Goal: Task Accomplishment & Management: Manage account settings

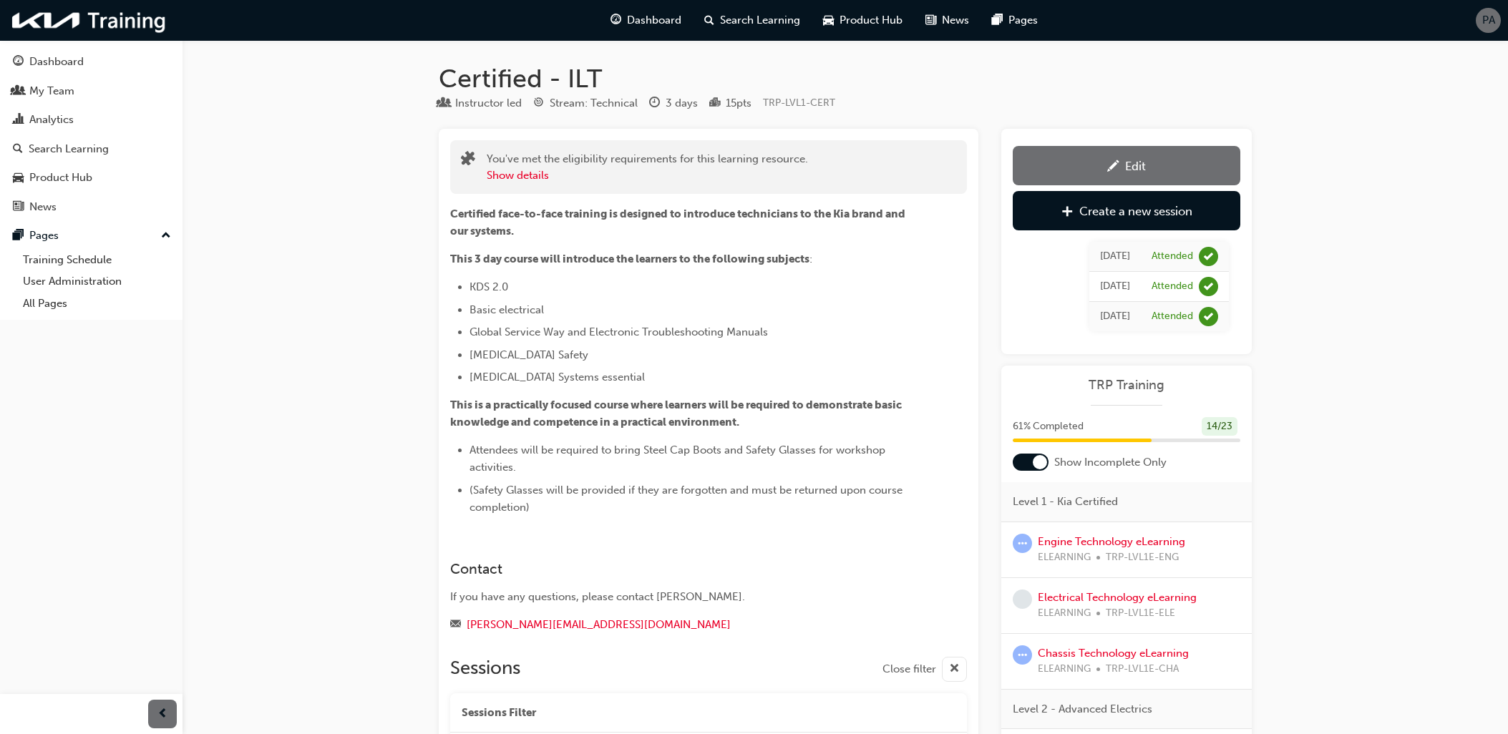
scroll to position [779, 0]
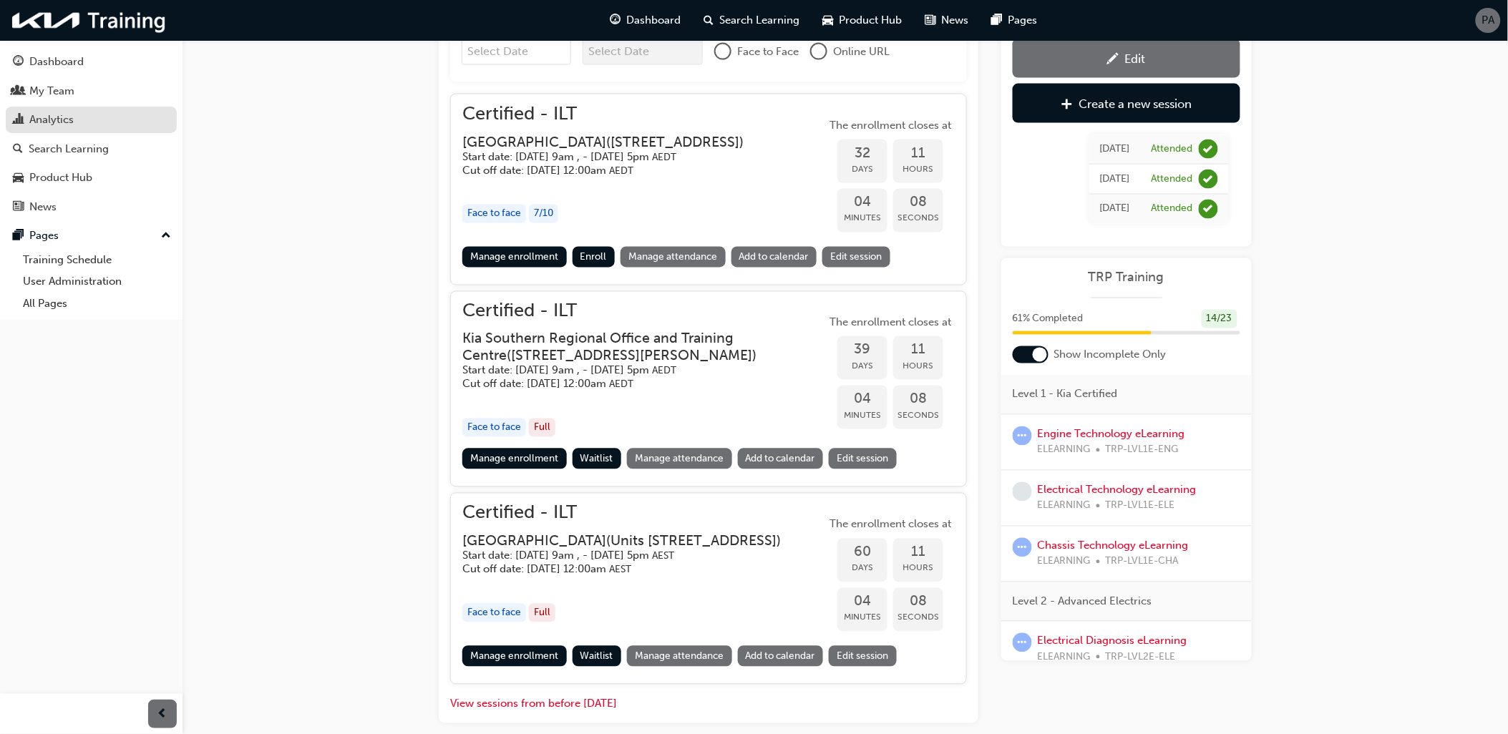
drag, startPoint x: 0, startPoint y: 0, endPoint x: 81, endPoint y: 126, distance: 149.7
click at [81, 126] on div "Analytics" at bounding box center [91, 120] width 157 height 18
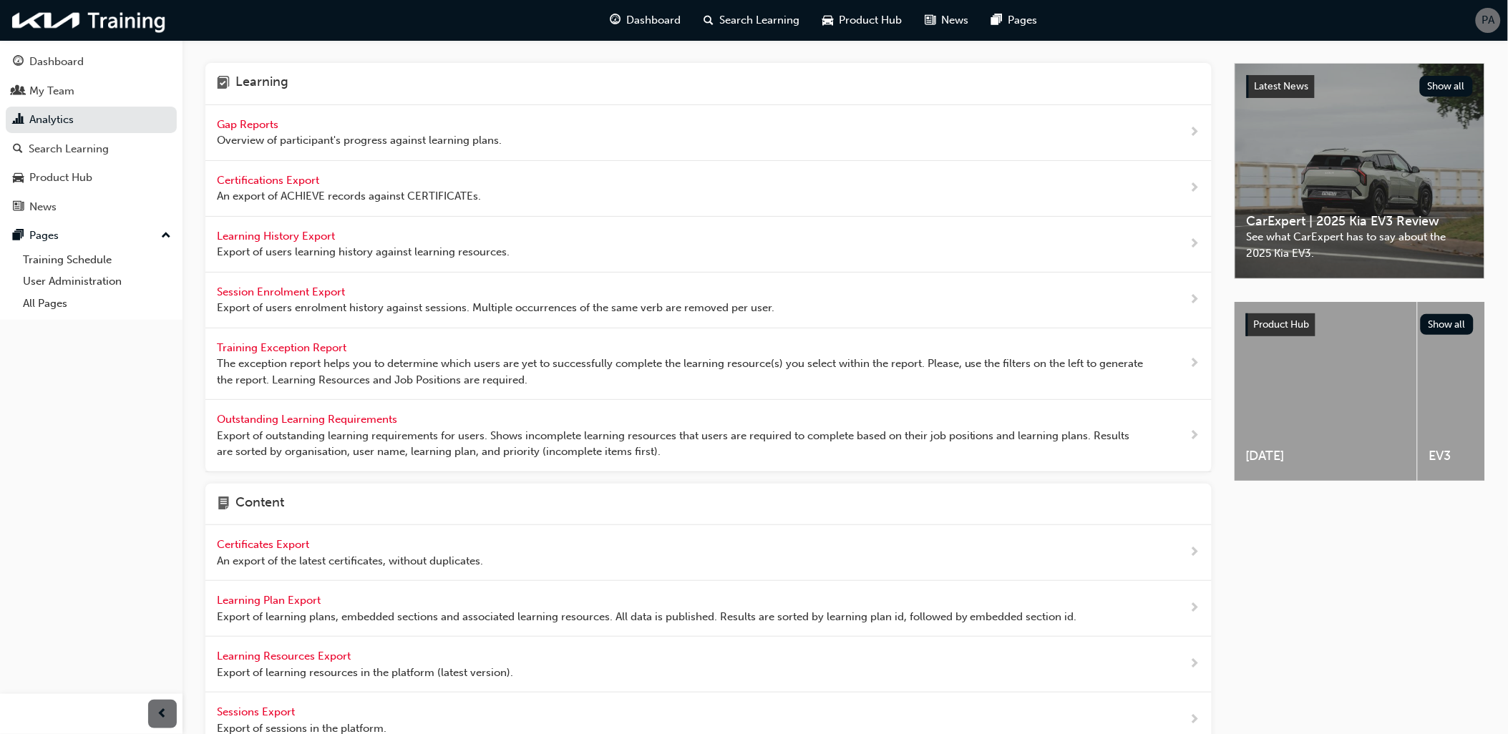
click at [275, 242] on span "Learning History Export" at bounding box center [277, 236] width 121 height 13
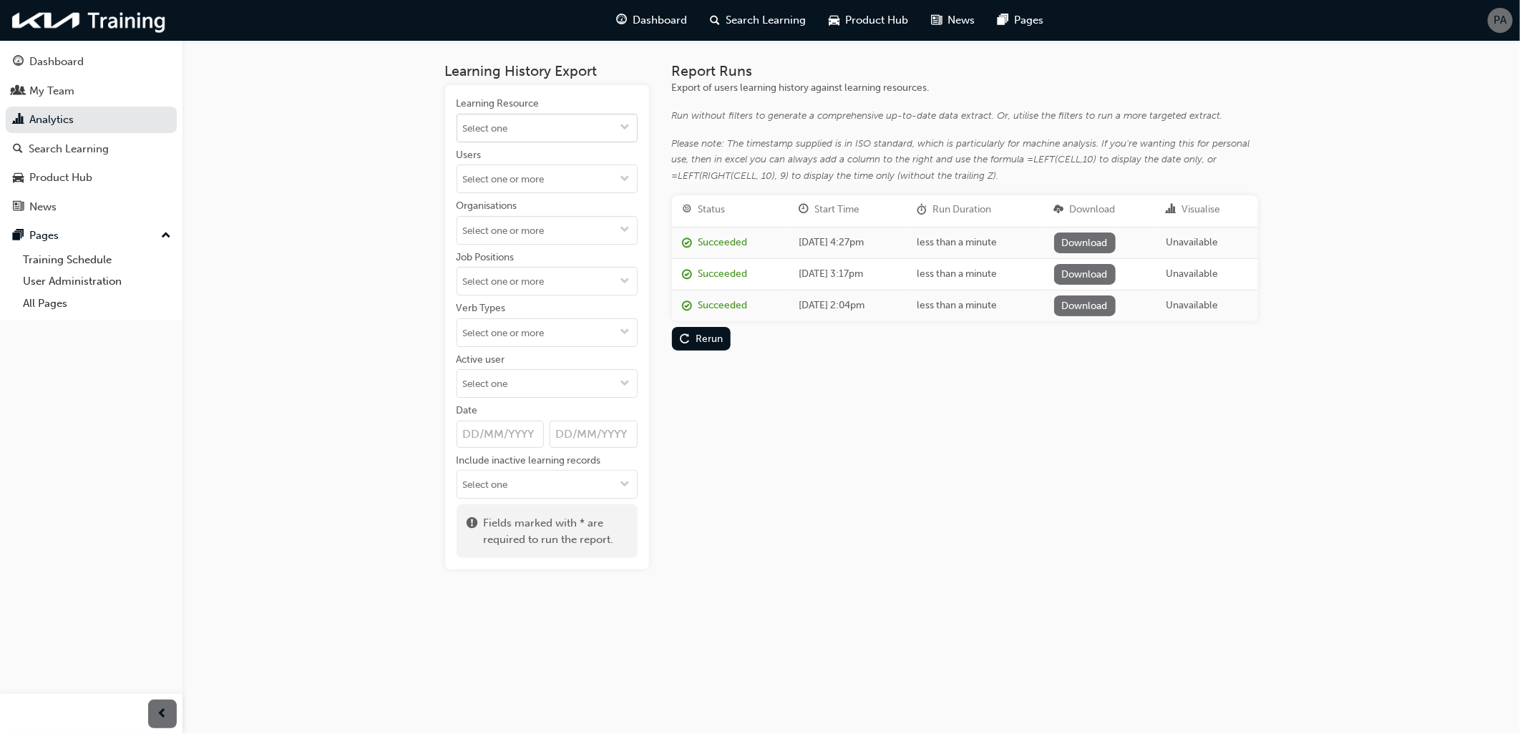
click at [580, 140] on input "Learning Resource" at bounding box center [547, 128] width 180 height 27
type input "cert"
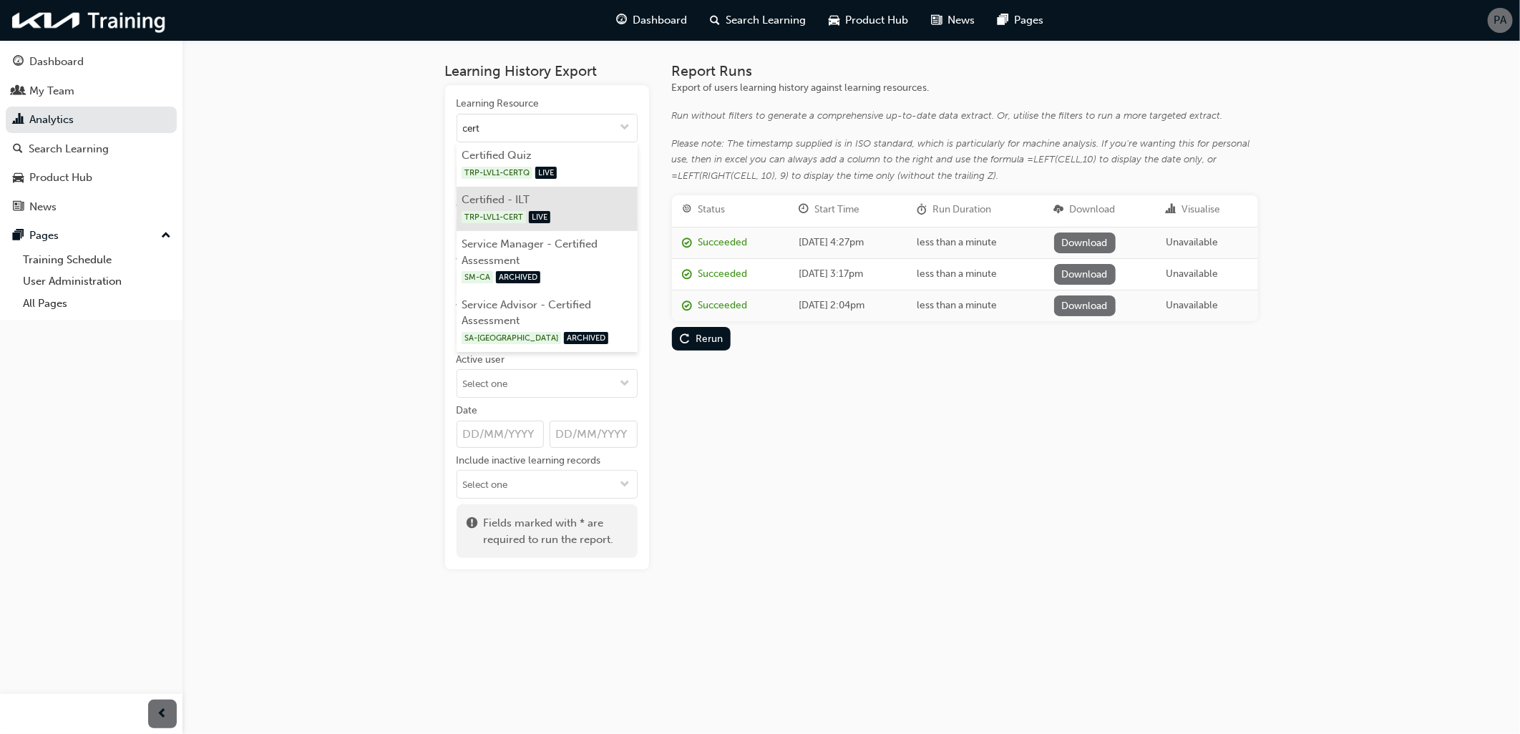
click at [530, 208] on div "TRP-LVL1-CERT LIVE" at bounding box center [547, 217] width 170 height 18
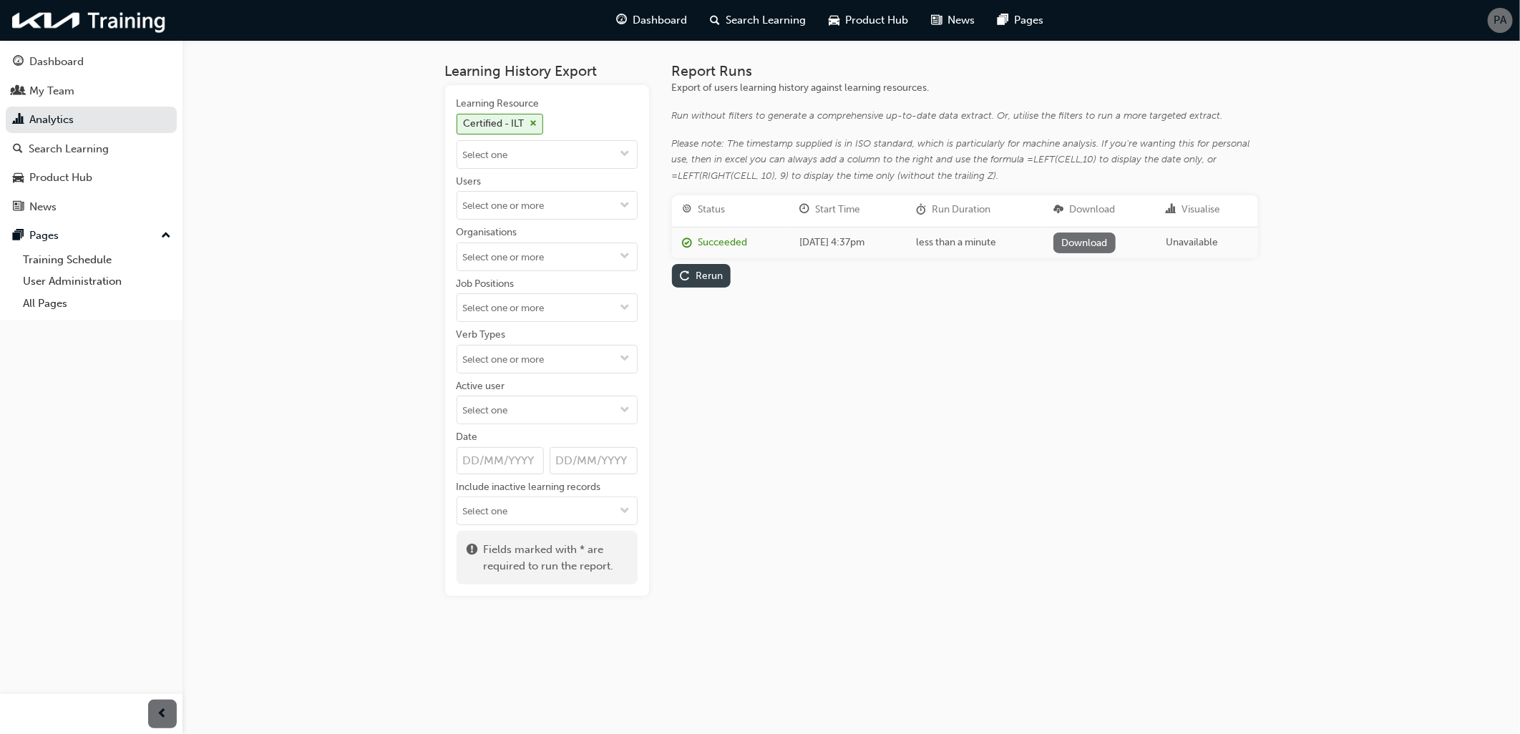
click at [709, 268] on div "Rerun" at bounding box center [701, 275] width 43 height 15
click at [1118, 241] on link "Download" at bounding box center [1087, 243] width 62 height 21
click at [62, 113] on link "Analytics" at bounding box center [91, 120] width 171 height 26
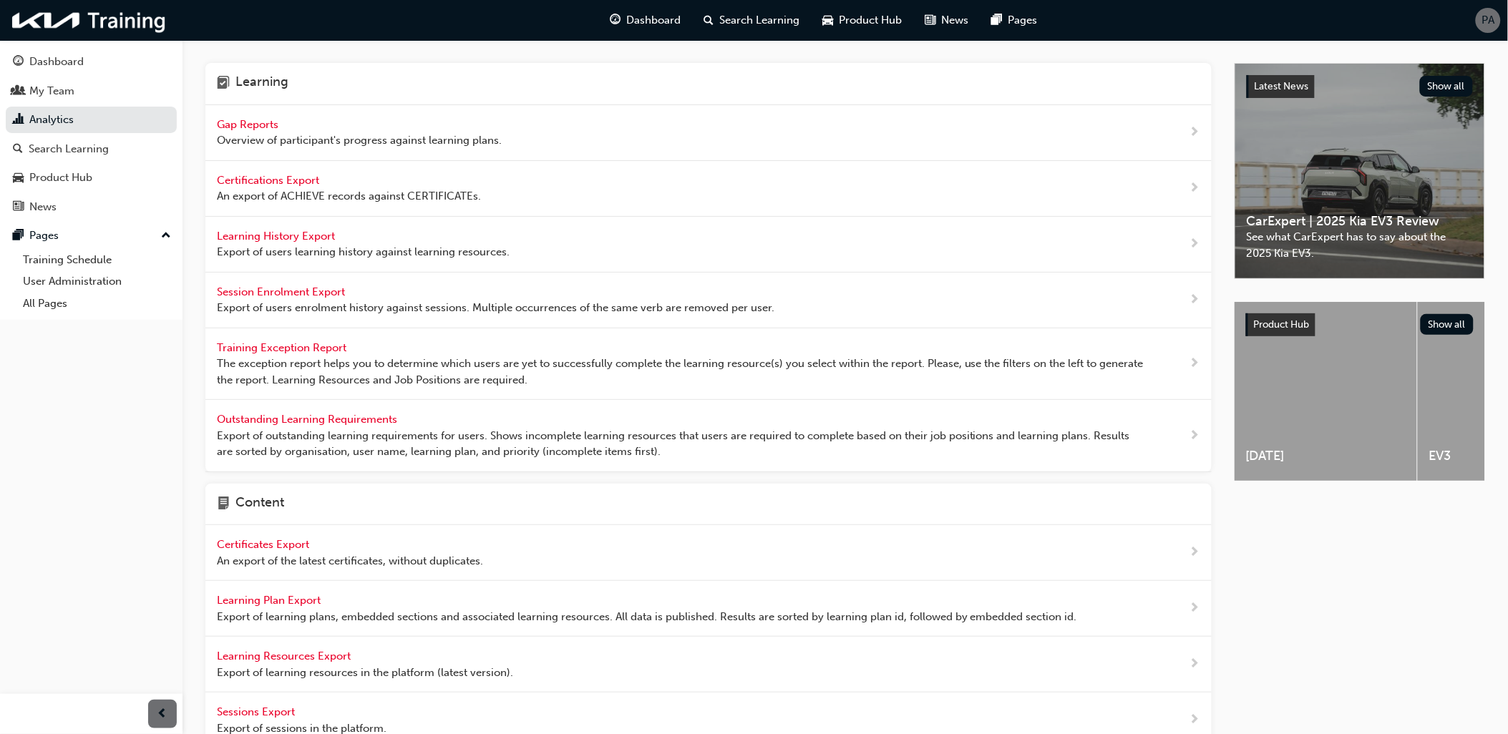
click at [265, 137] on span "Overview of participant's progress against learning plans." at bounding box center [359, 140] width 285 height 16
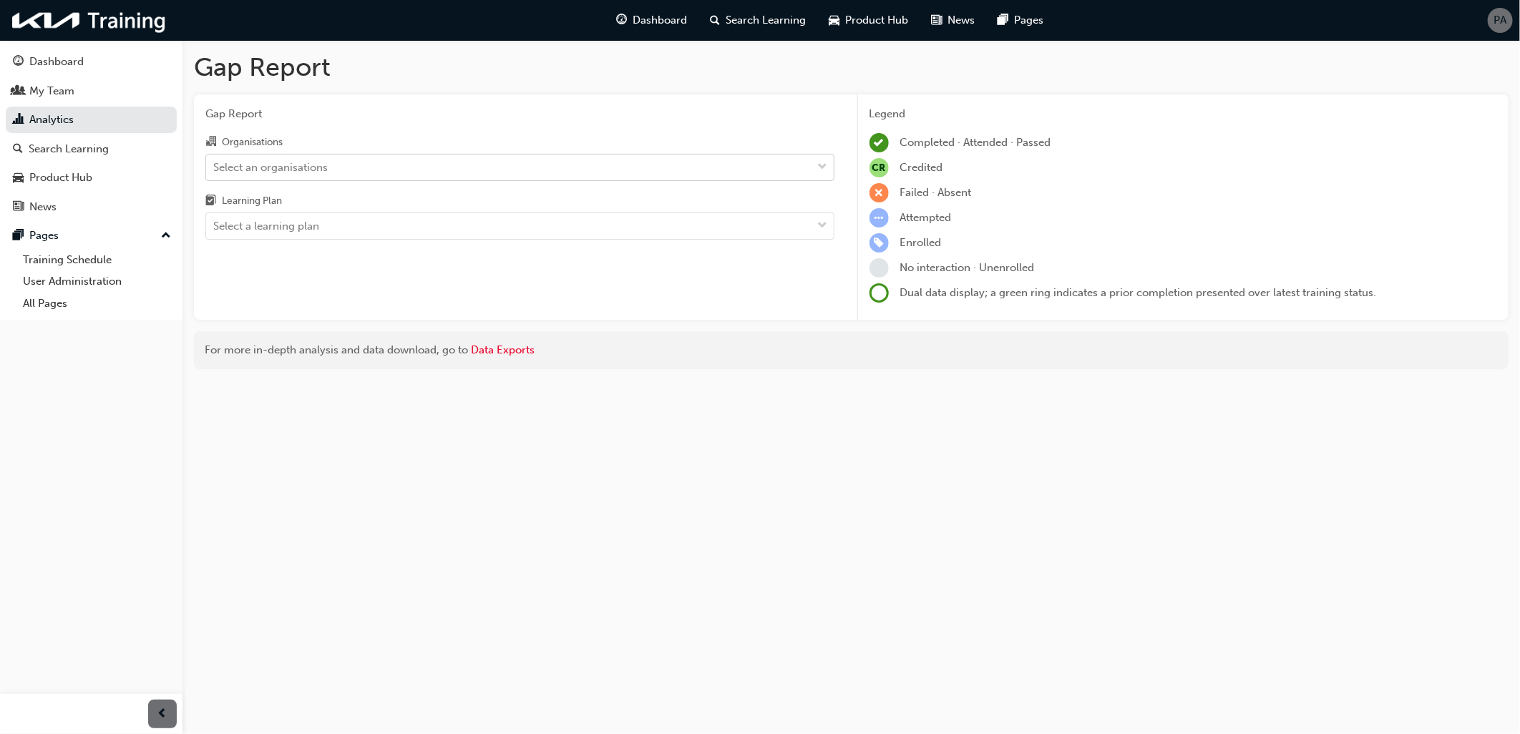
click at [268, 163] on div "Select an organisations" at bounding box center [270, 167] width 115 height 16
click at [215, 163] on input "Organisations Select an organisations" at bounding box center [213, 166] width 1 height 12
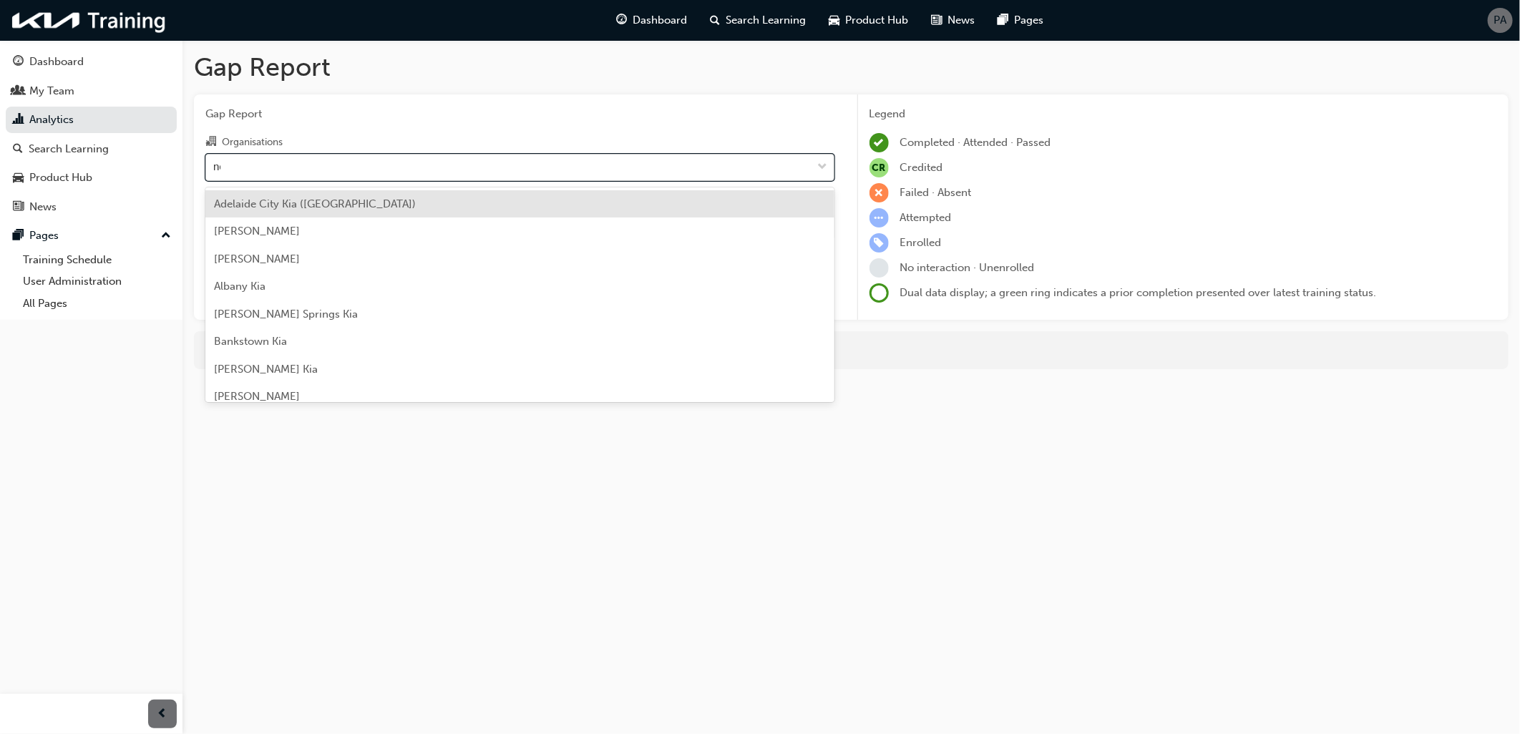
type input "new"
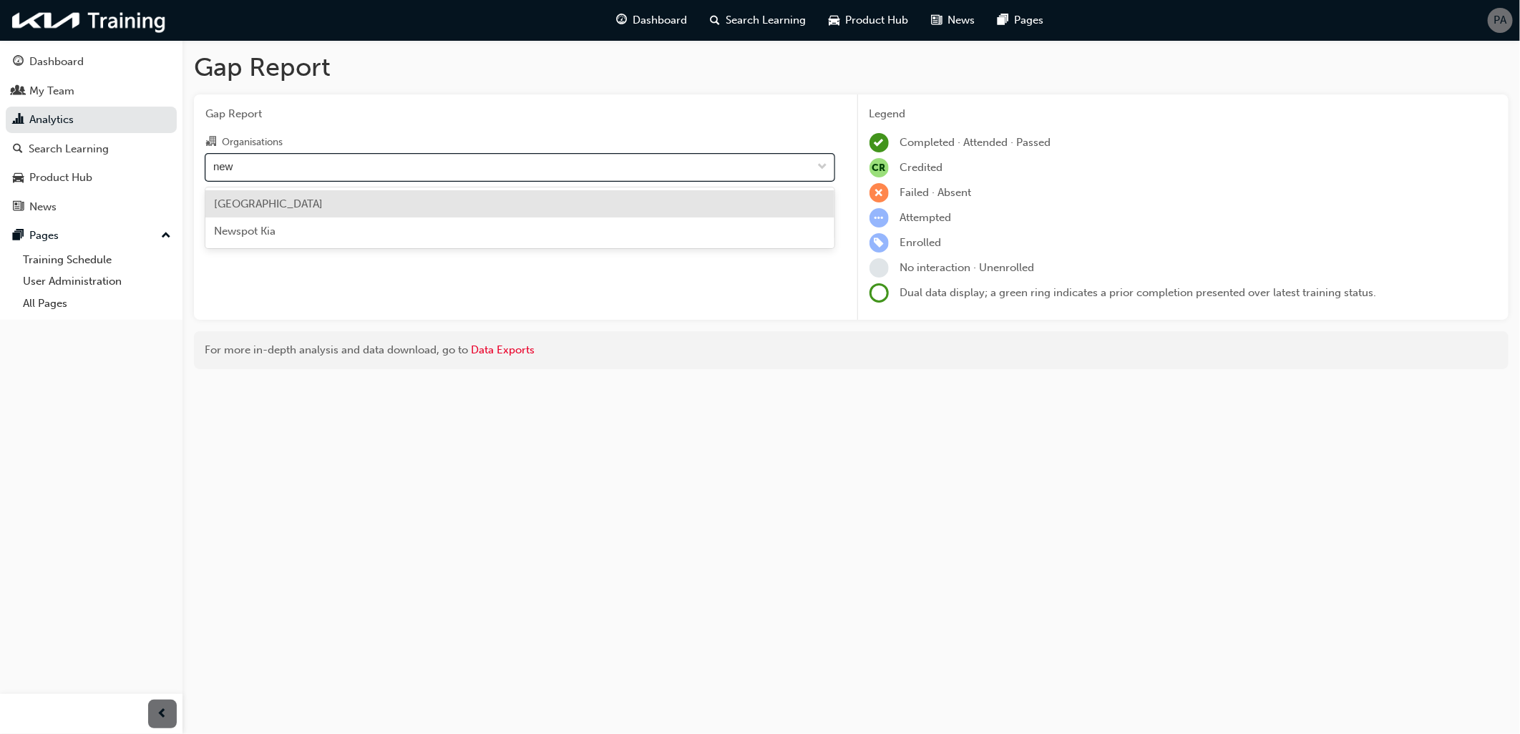
click at [278, 205] on span "[GEOGRAPHIC_DATA]" at bounding box center [268, 204] width 109 height 13
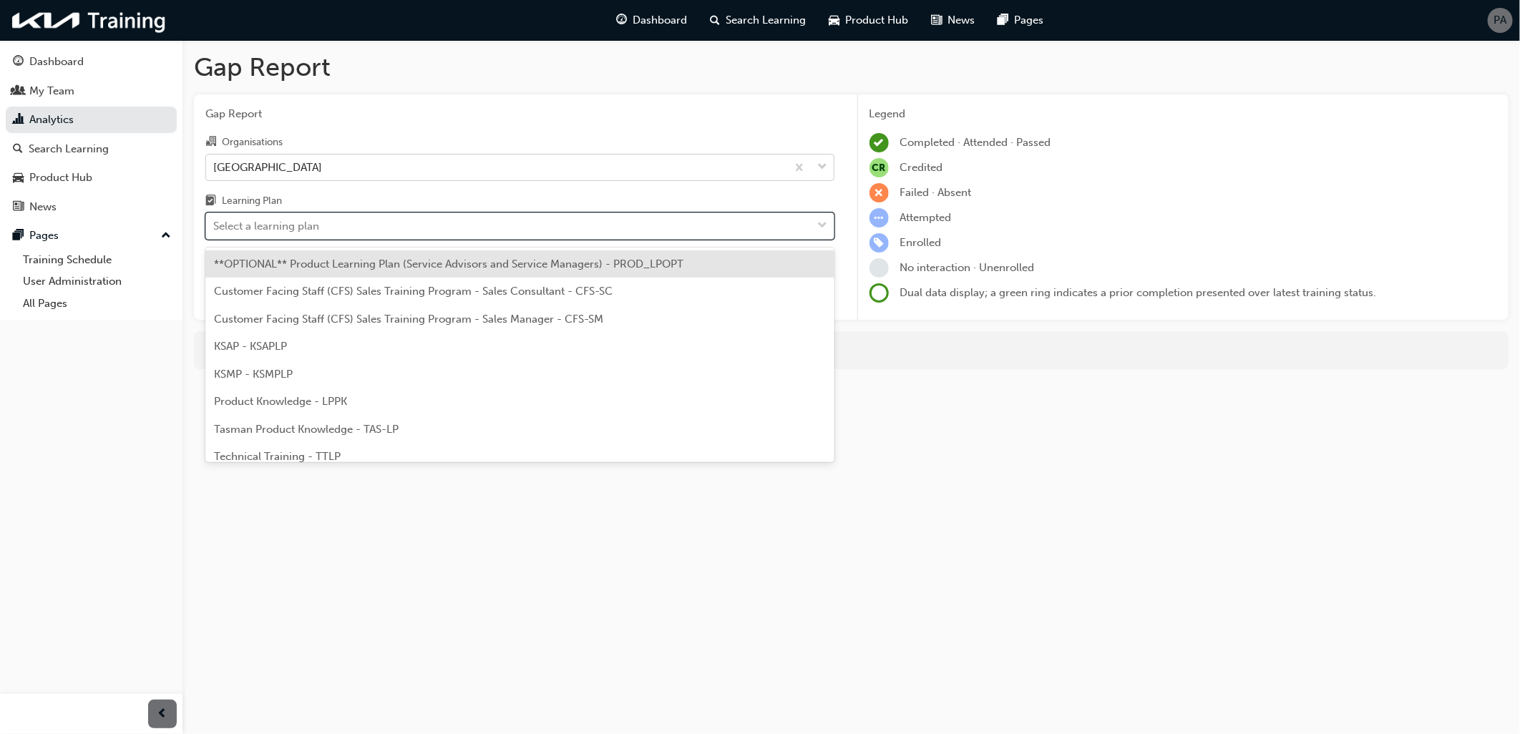
click at [284, 235] on div "Select a learning plan" at bounding box center [266, 226] width 106 height 16
click at [215, 232] on input "Learning Plan option **OPTIONAL** Product Learning Plan (Service Advisors and S…" at bounding box center [213, 226] width 1 height 12
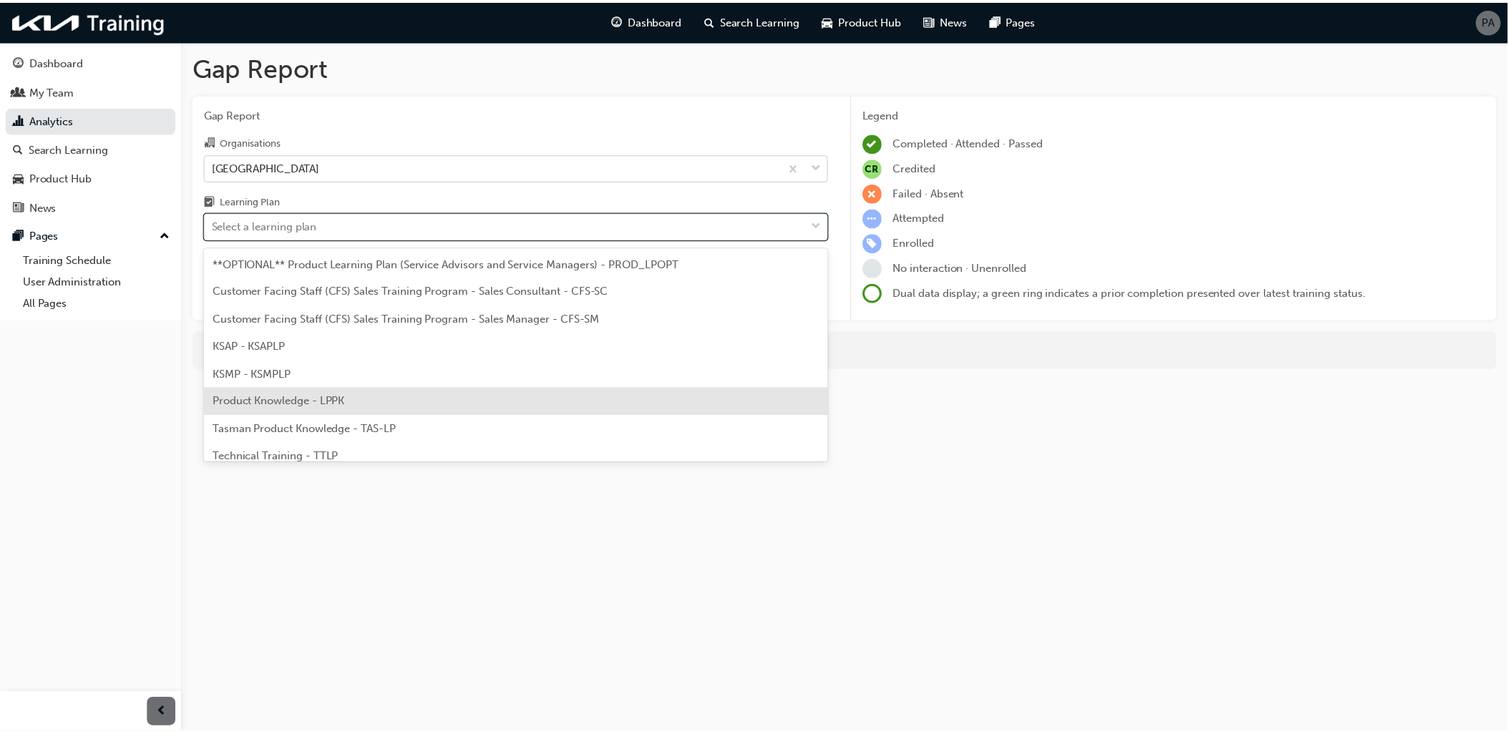
scroll to position [66, 0]
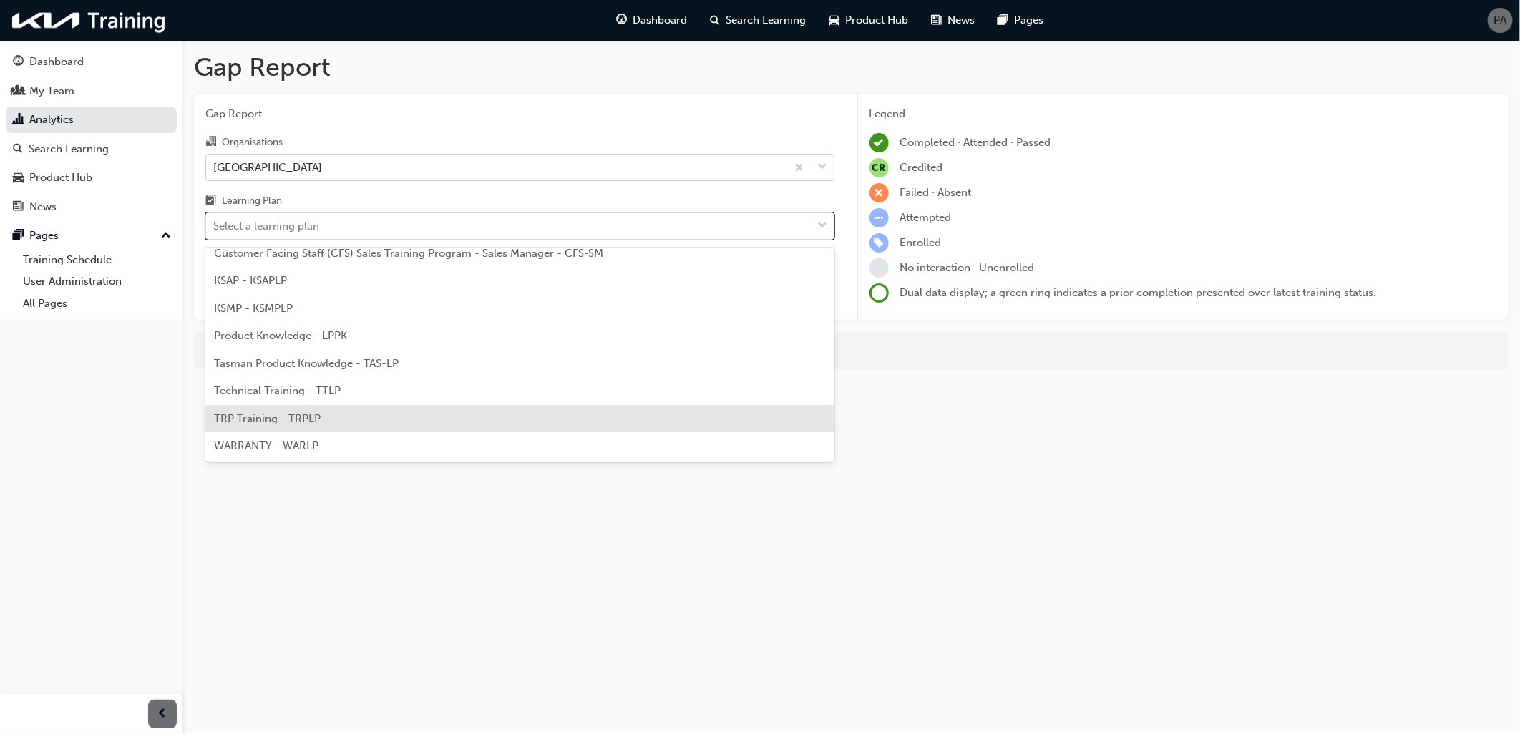
click at [308, 412] on span "TRP Training - TRPLP" at bounding box center [267, 418] width 107 height 13
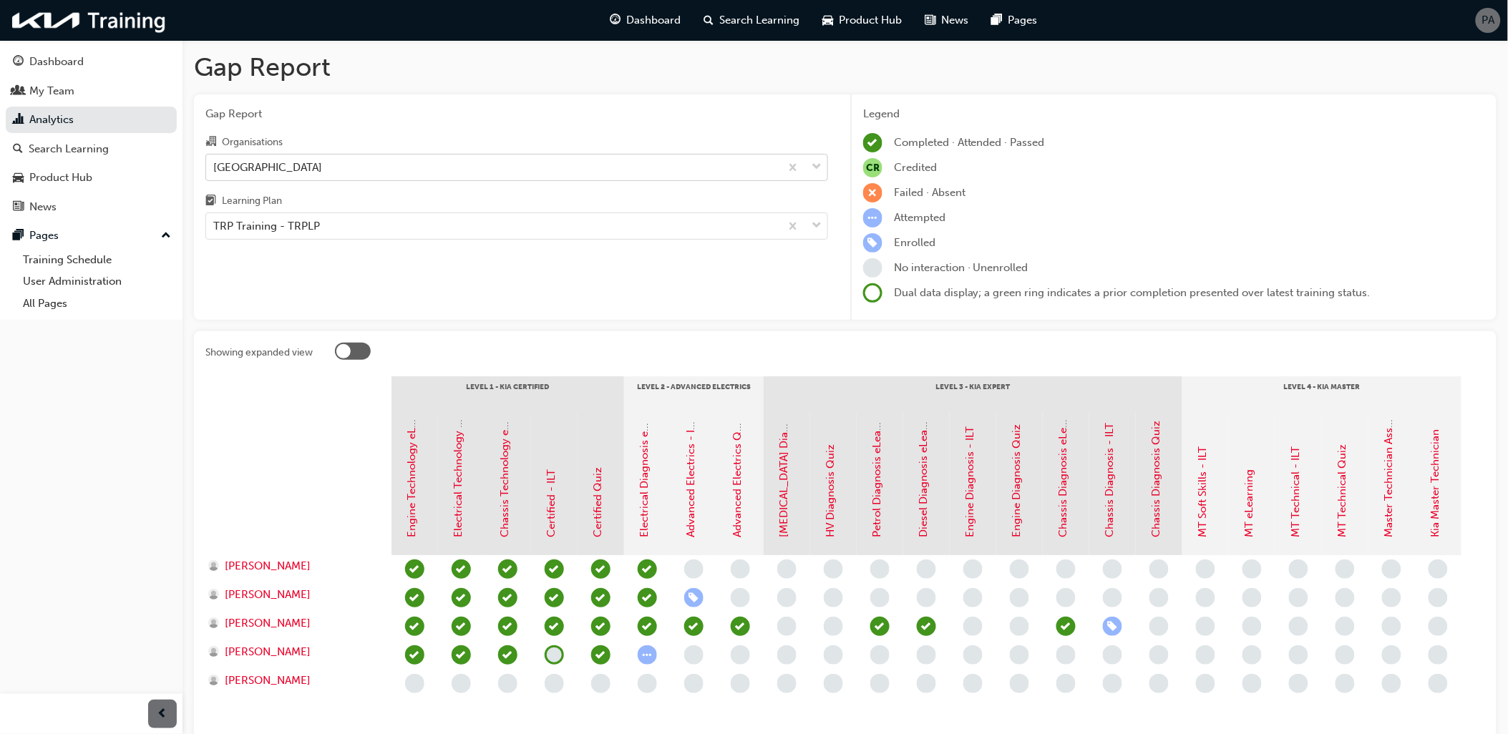
click at [286, 161] on div "[GEOGRAPHIC_DATA]" at bounding box center [267, 167] width 109 height 16
click at [215, 161] on input "Organisations [GEOGRAPHIC_DATA]" at bounding box center [213, 166] width 1 height 12
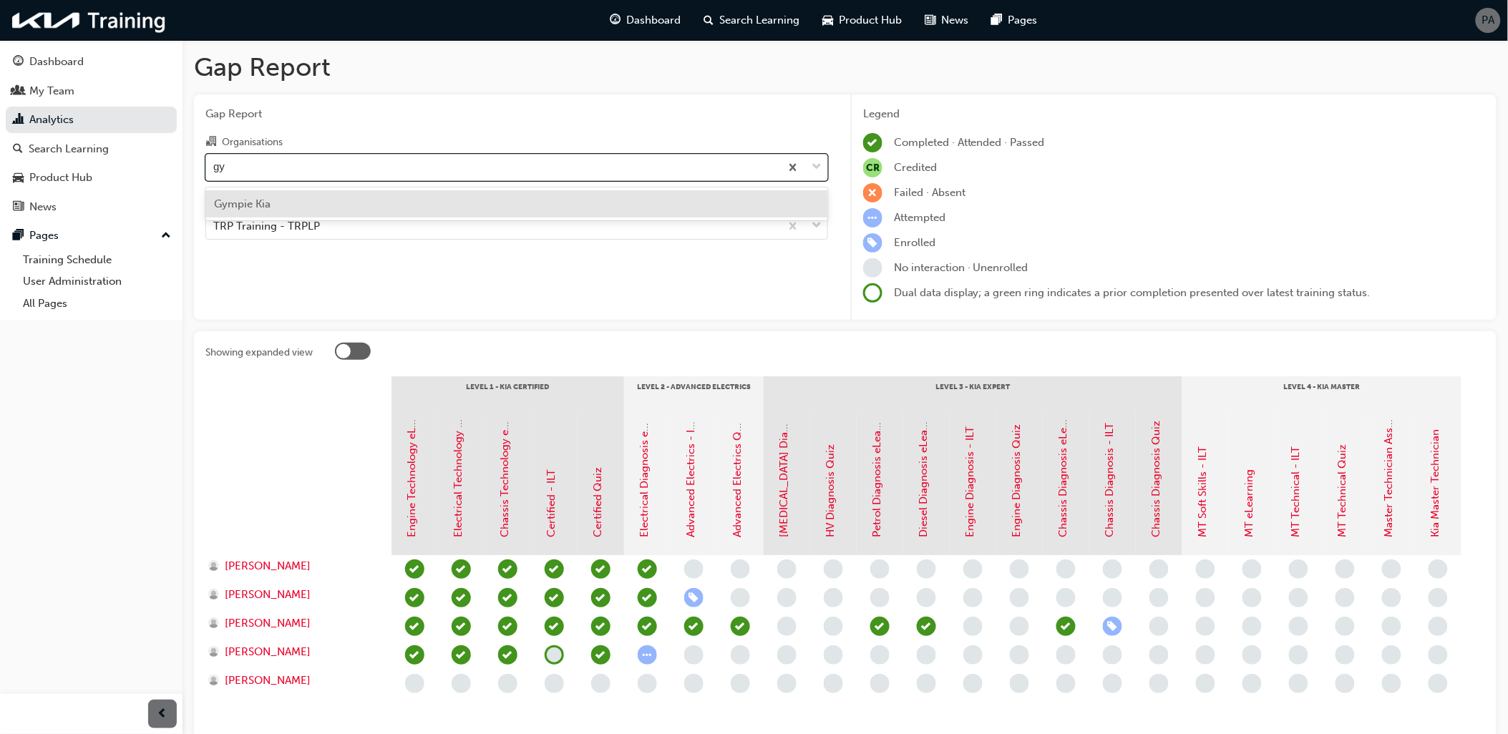
type input "gym"
click at [301, 199] on div "Gympie Kia" at bounding box center [516, 204] width 623 height 28
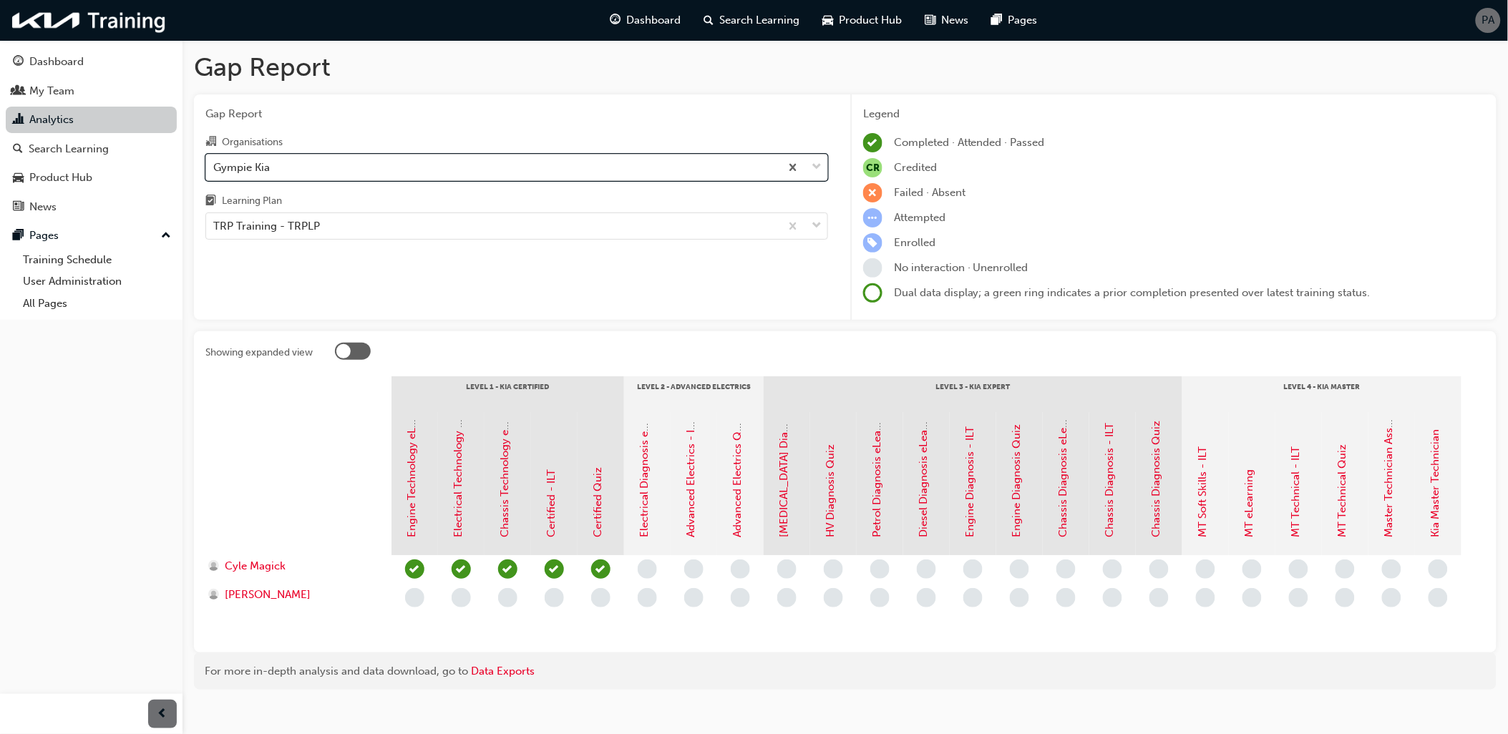
click at [97, 123] on link "Analytics" at bounding box center [91, 120] width 171 height 26
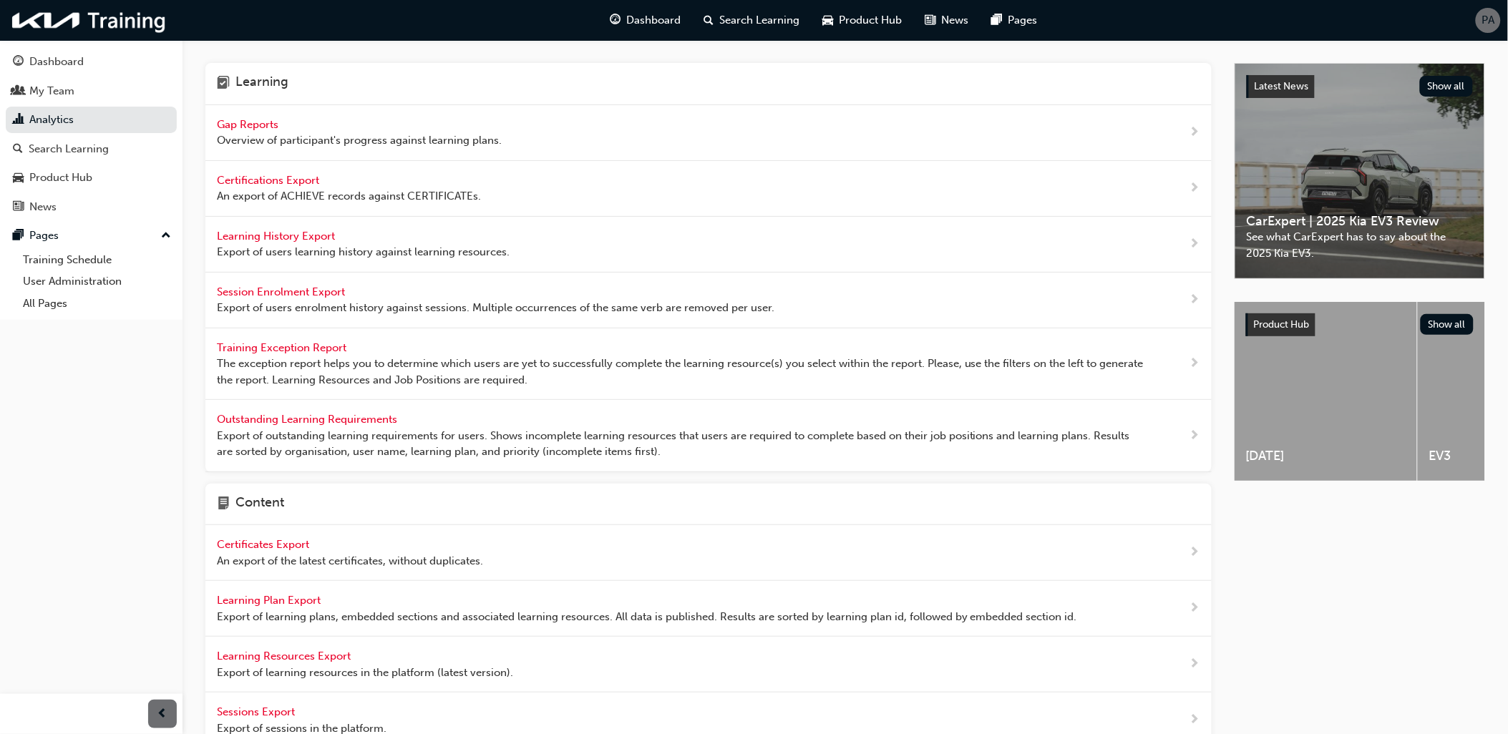
click at [296, 252] on span "Export of users learning history against learning resources." at bounding box center [363, 252] width 293 height 16
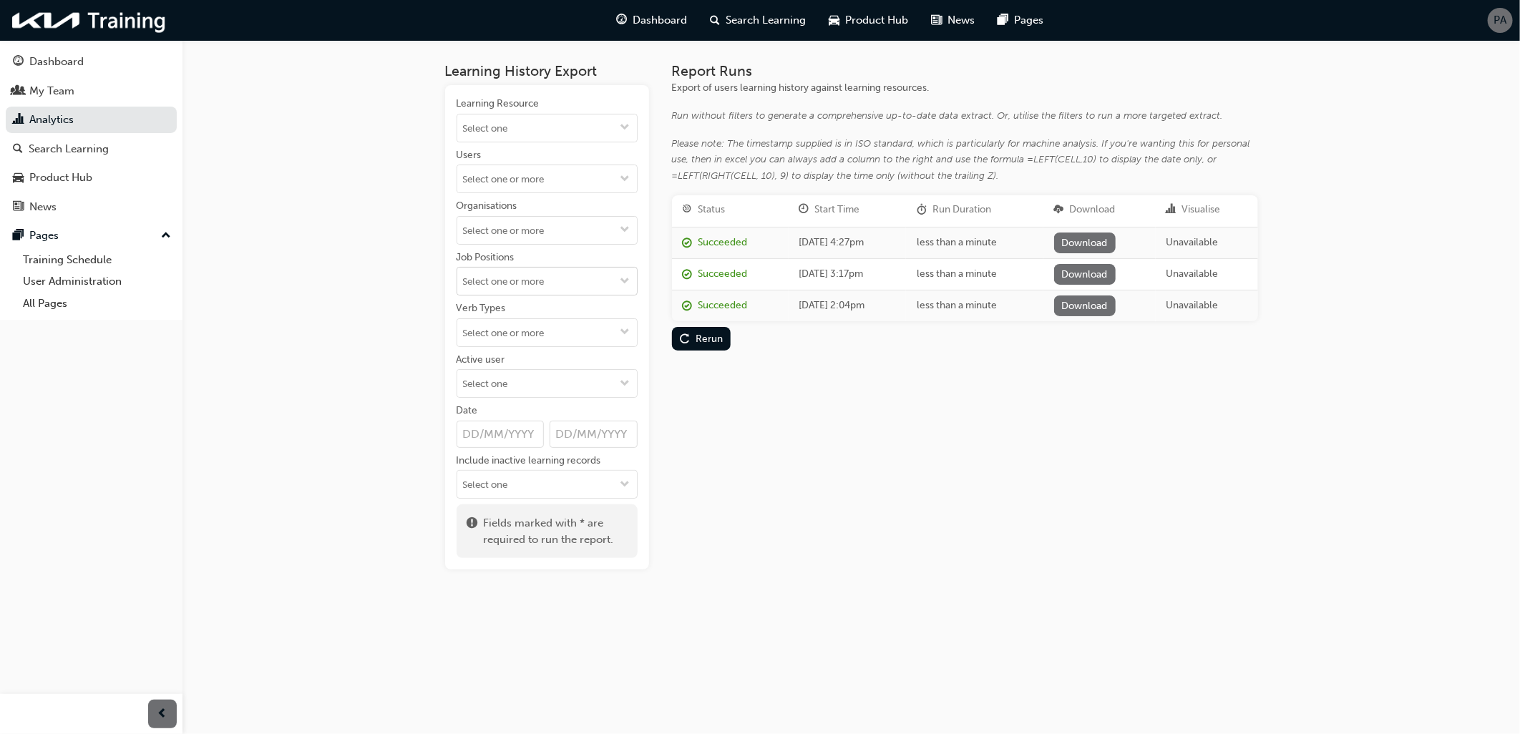
click at [619, 291] on button "Job Positions" at bounding box center [625, 281] width 23 height 27
click at [557, 311] on li "Apprentice" at bounding box center [547, 309] width 181 height 27
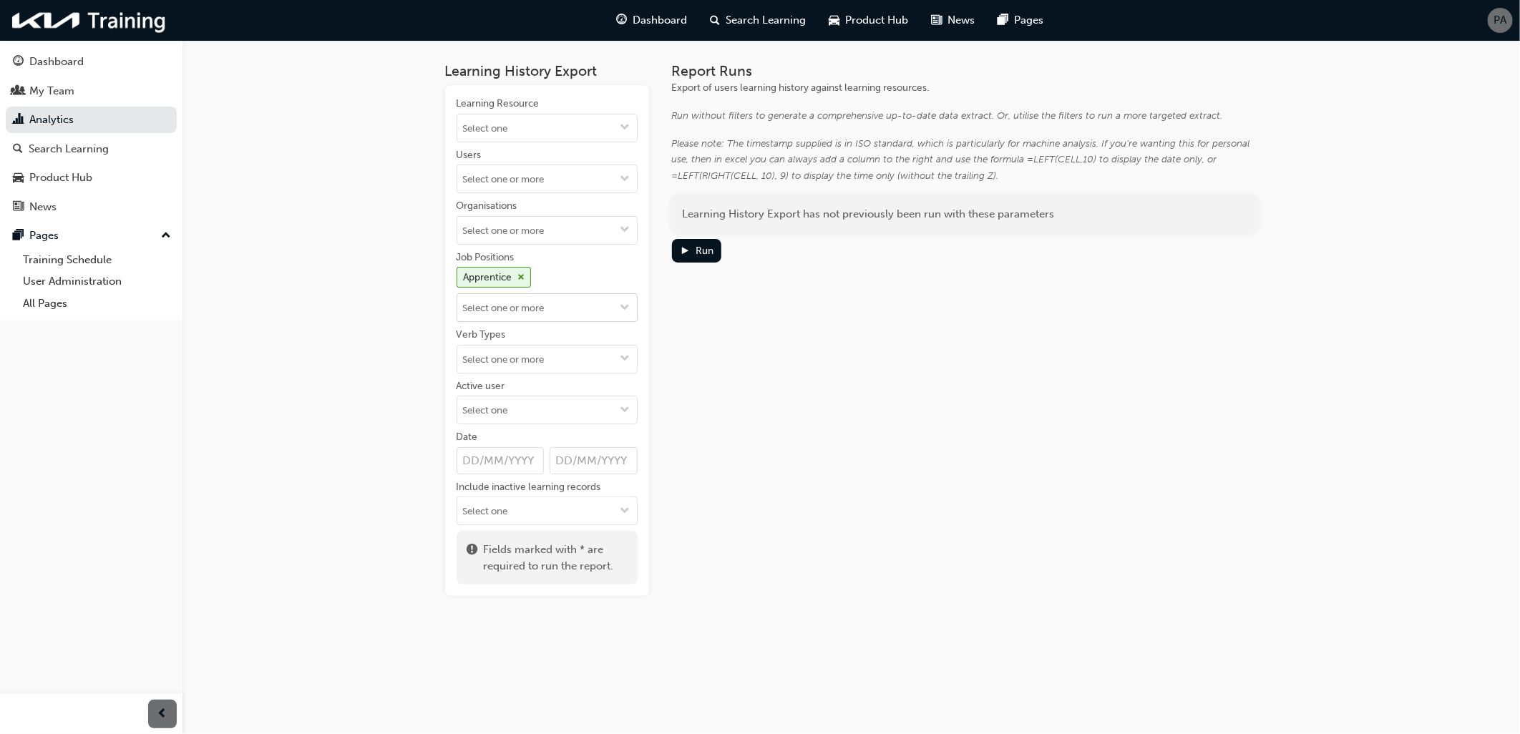
click at [602, 310] on input "Job Positions Apprentice" at bounding box center [547, 307] width 180 height 27
click at [563, 422] on li "[PERSON_NAME]" at bounding box center [547, 407] width 181 height 27
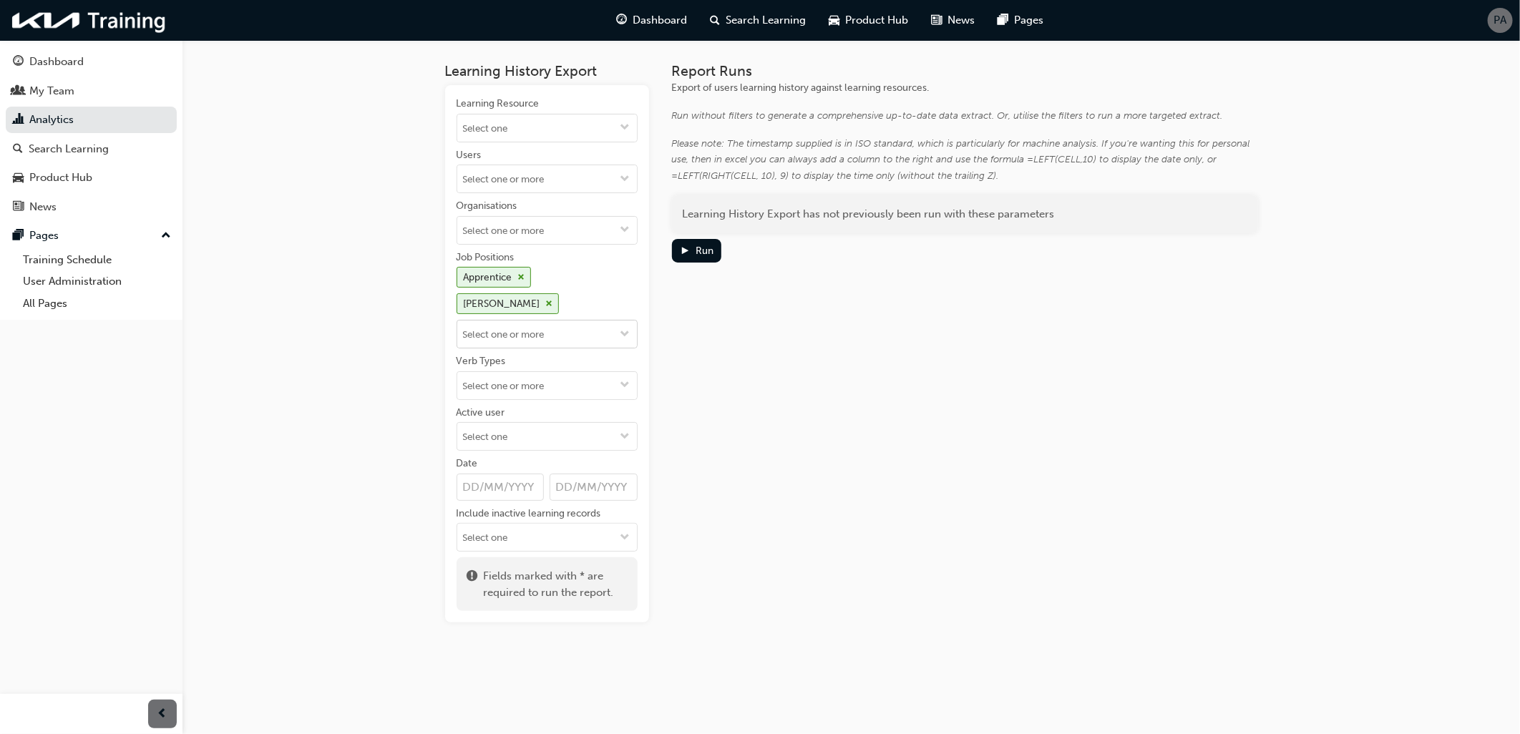
click at [594, 321] on input "Job Positions Apprentice [PERSON_NAME]" at bounding box center [547, 334] width 180 height 27
click at [545, 506] on li "Online Training User" at bounding box center [547, 515] width 181 height 27
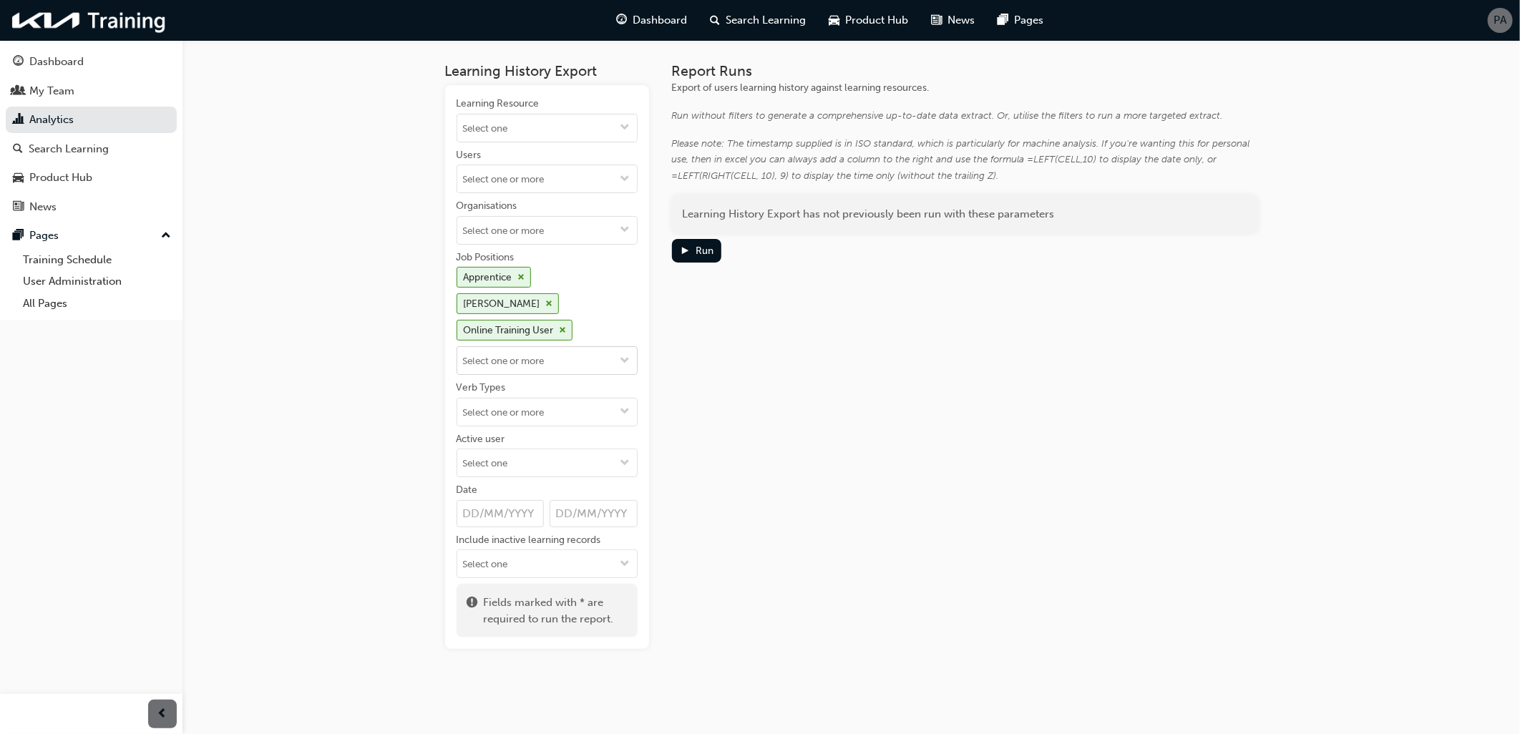
click at [592, 347] on input "Job Positions Apprentice [PERSON_NAME] Online Training User" at bounding box center [547, 360] width 180 height 27
click at [553, 487] on li "Service Advisor" at bounding box center [547, 491] width 181 height 27
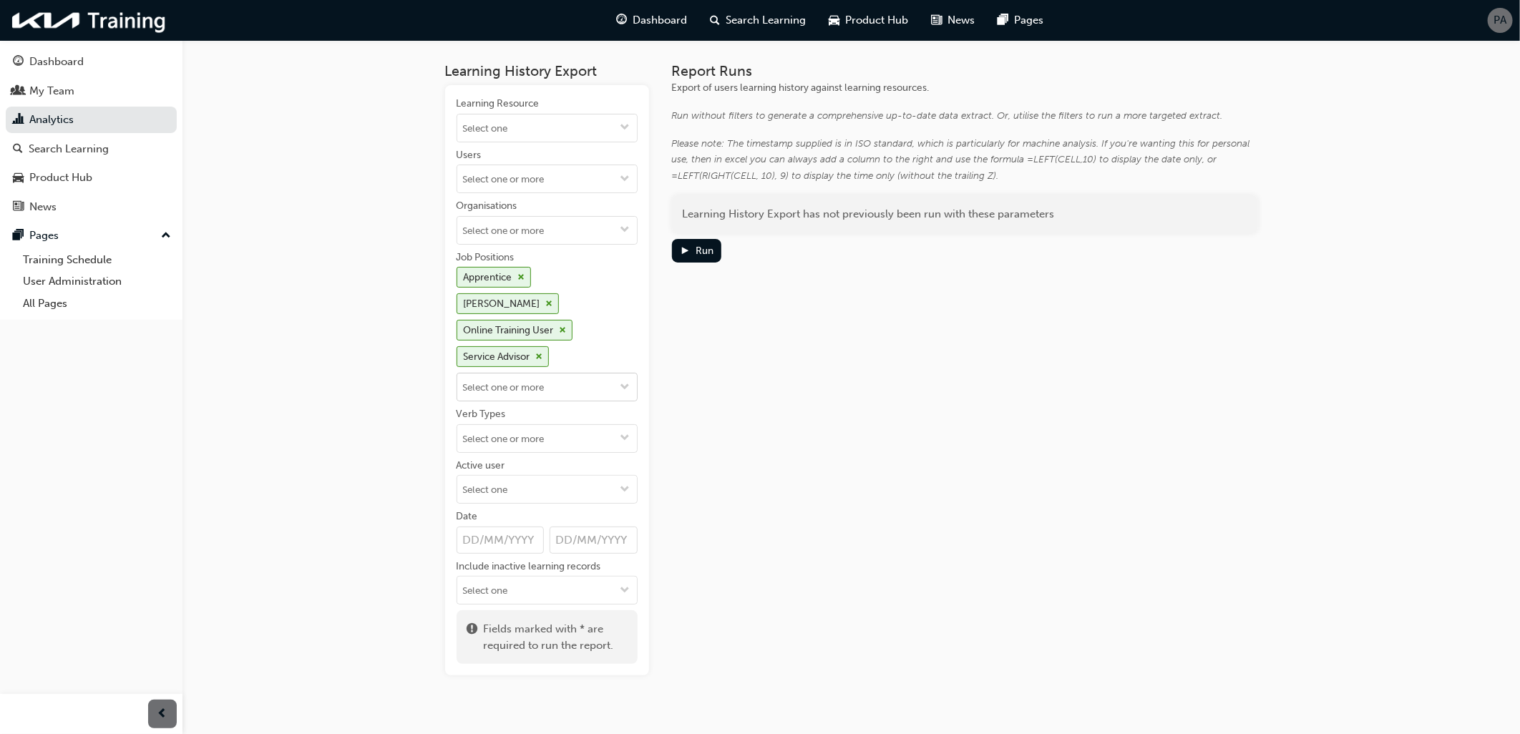
click at [575, 374] on input "Job Positions Apprentice [PERSON_NAME] Online Training User Service Advisor" at bounding box center [547, 387] width 180 height 27
click at [548, 590] on li "Workshop Manager" at bounding box center [547, 603] width 181 height 27
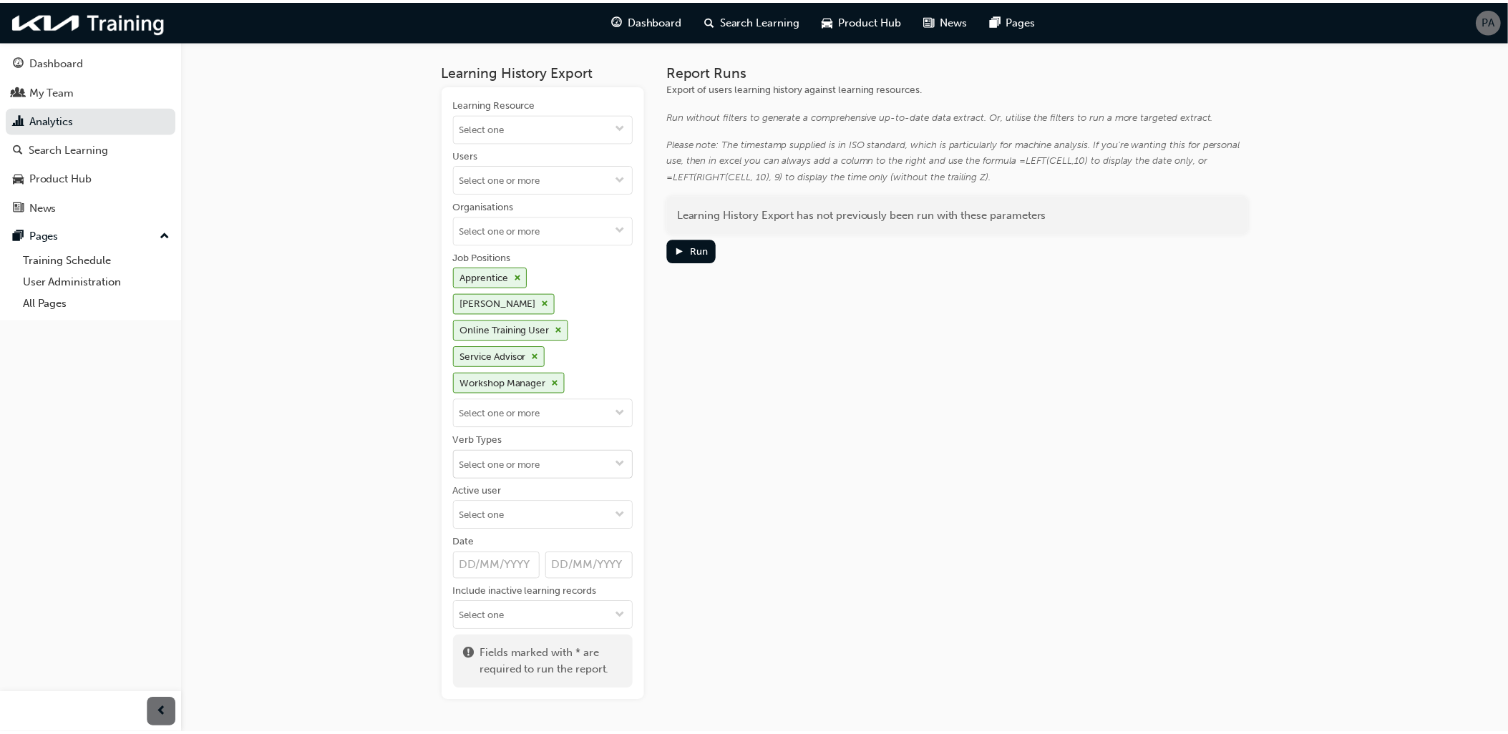
scroll to position [0, 0]
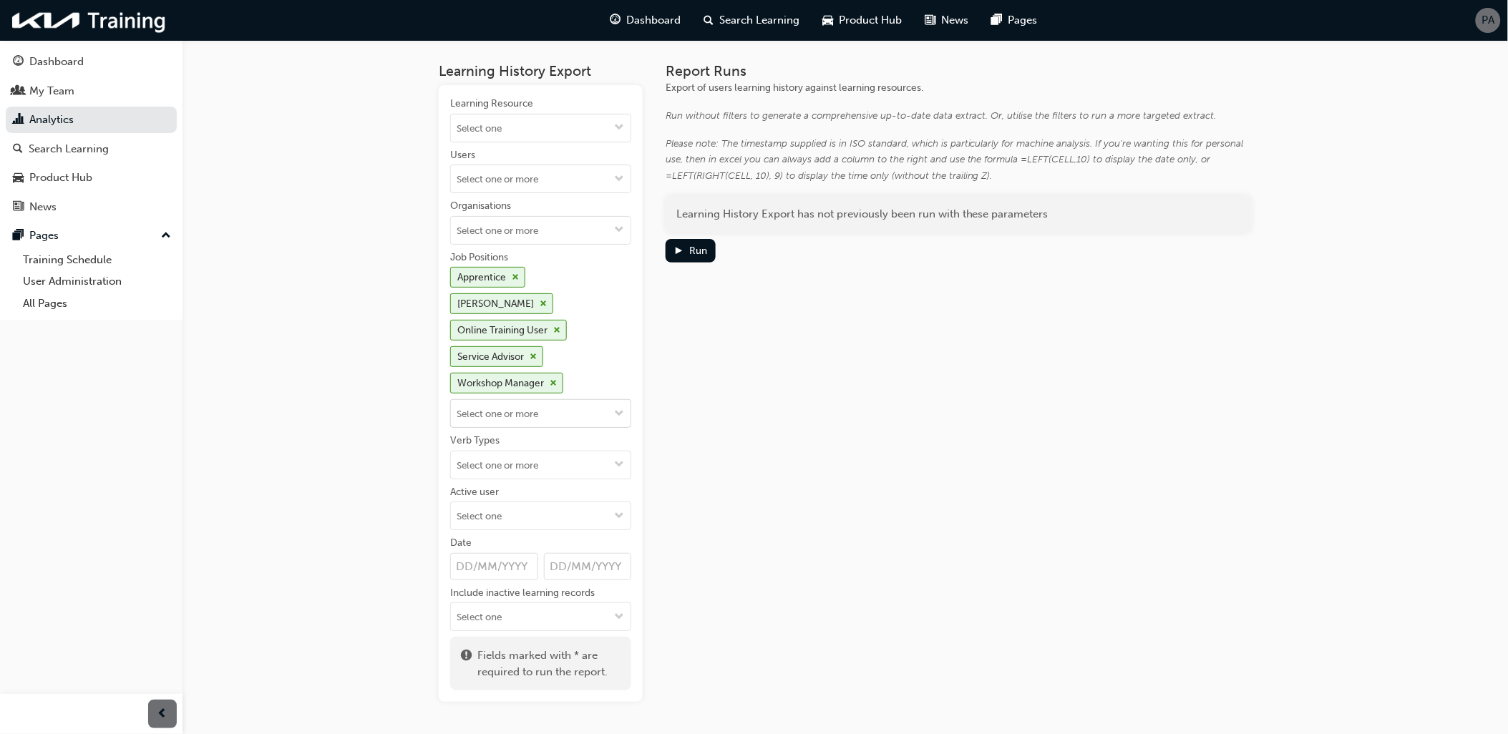
click at [563, 400] on input "Job Positions Apprentice [PERSON_NAME] Online Training User Service Advisor Wor…" at bounding box center [541, 413] width 180 height 27
click at [547, 615] on li "Workshop Controller" at bounding box center [540, 628] width 181 height 27
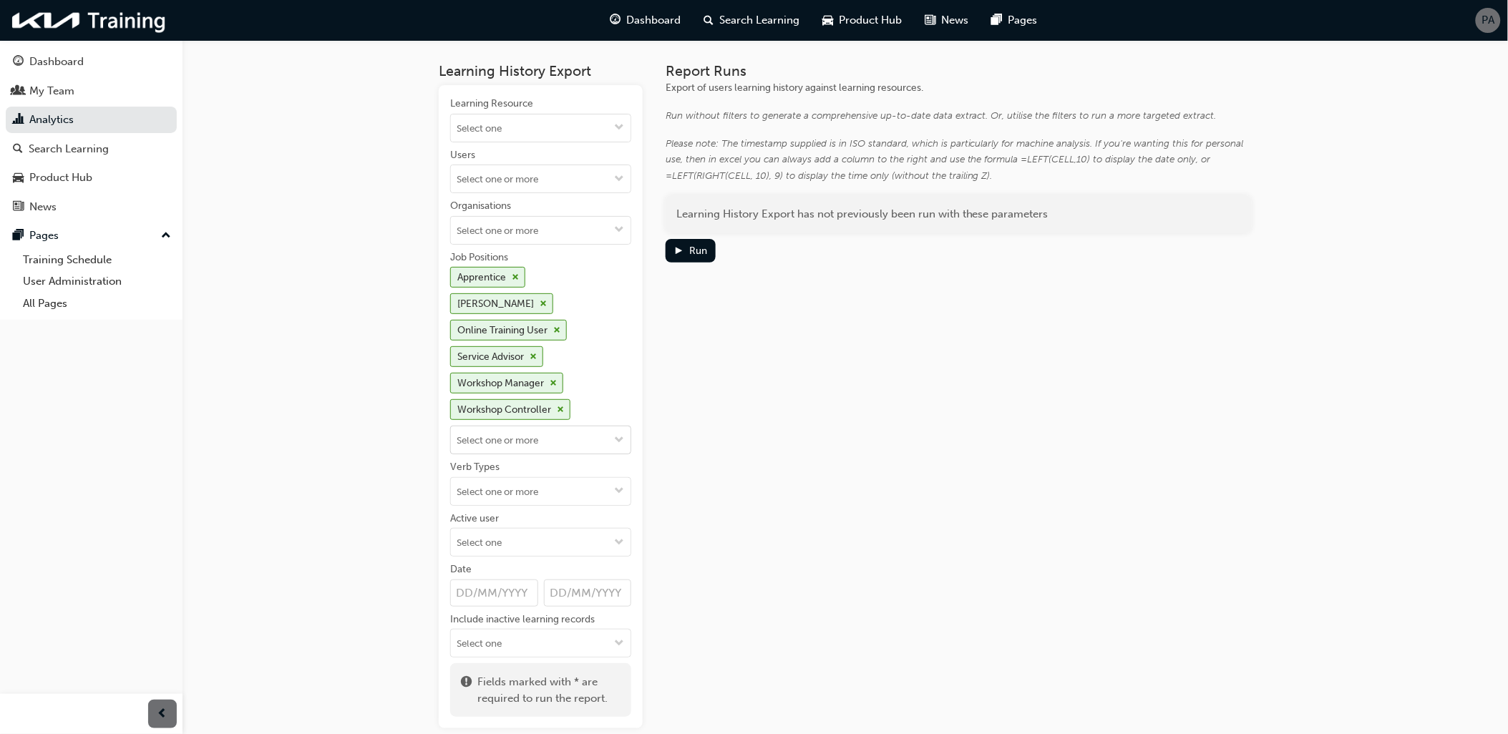
click at [554, 427] on input "Job Positions Apprentice [PERSON_NAME] Online Training User Service Advisor Wor…" at bounding box center [541, 440] width 180 height 27
click at [519, 589] on li "Technician" at bounding box center [540, 602] width 181 height 27
click at [542, 453] on input "Job Positions Apprentice [PERSON_NAME] Online Training User Service Advisor Wor…" at bounding box center [541, 466] width 180 height 27
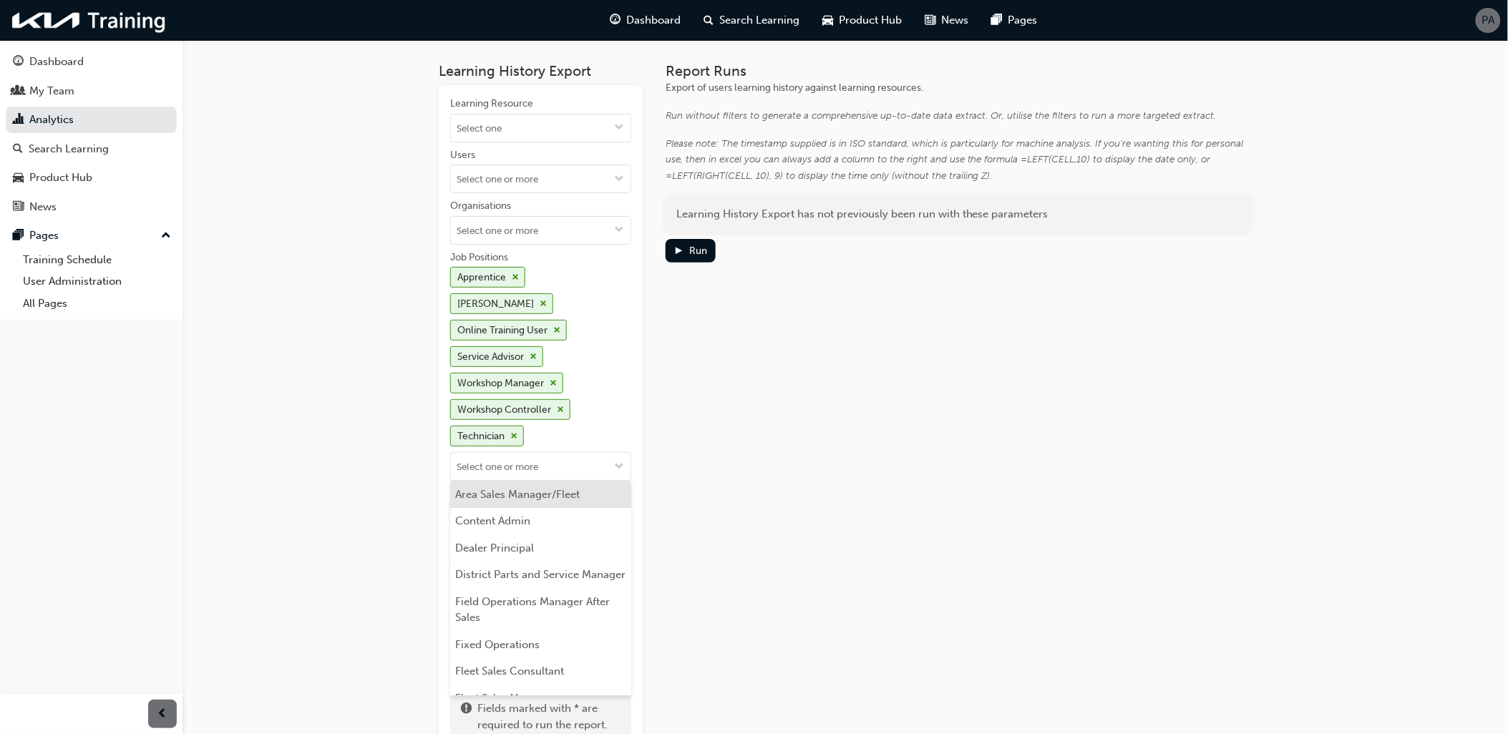
scroll to position [461, 0]
click at [532, 615] on li "Service Manager" at bounding box center [540, 628] width 181 height 27
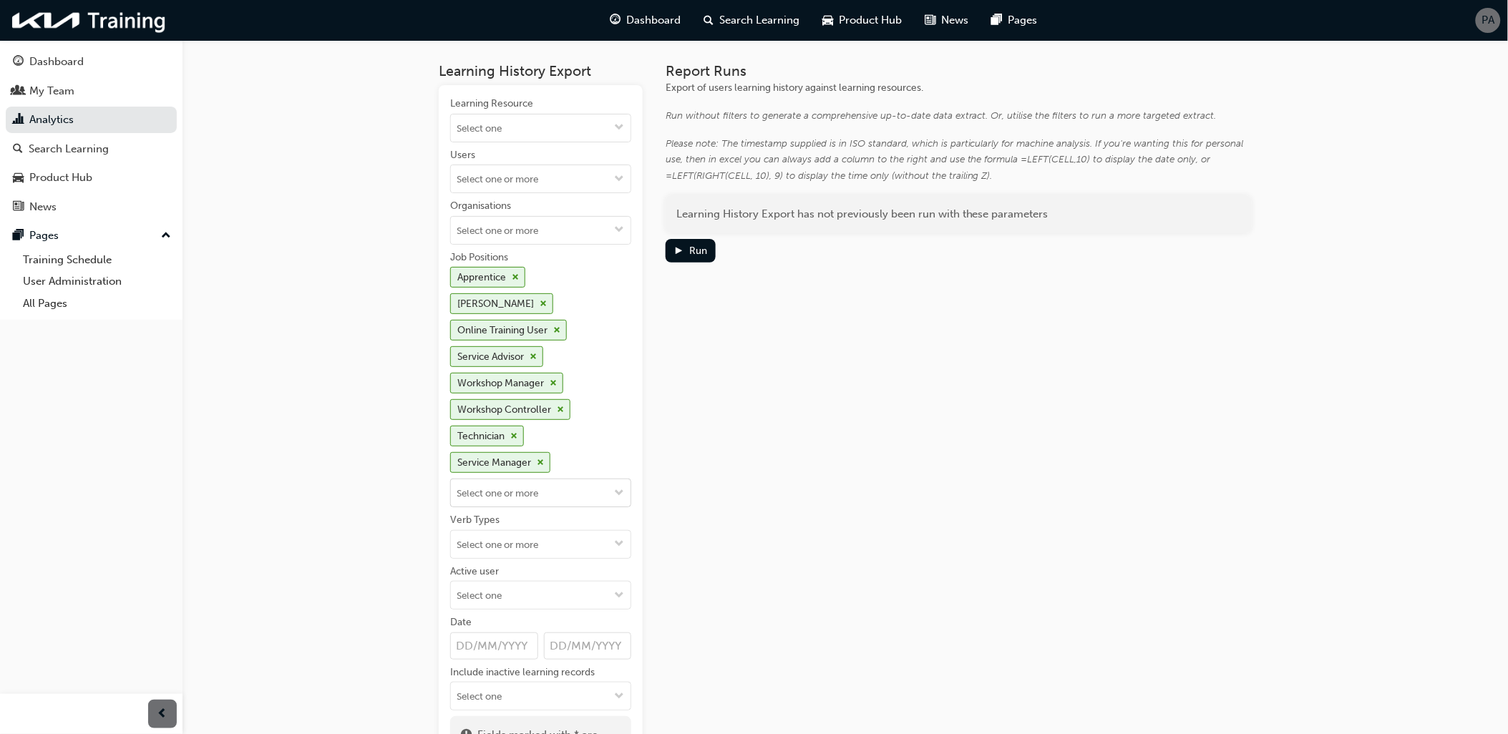
click at [580, 480] on input "Job Positions Apprentice [PERSON_NAME] Online Training User Service Advisor Wor…" at bounding box center [541, 493] width 180 height 27
click at [657, 388] on div "Learning History Export Learning Resource Users Organisations Job Positions App…" at bounding box center [845, 410] width 813 height 741
click at [683, 253] on span "play-icon" at bounding box center [678, 252] width 10 height 12
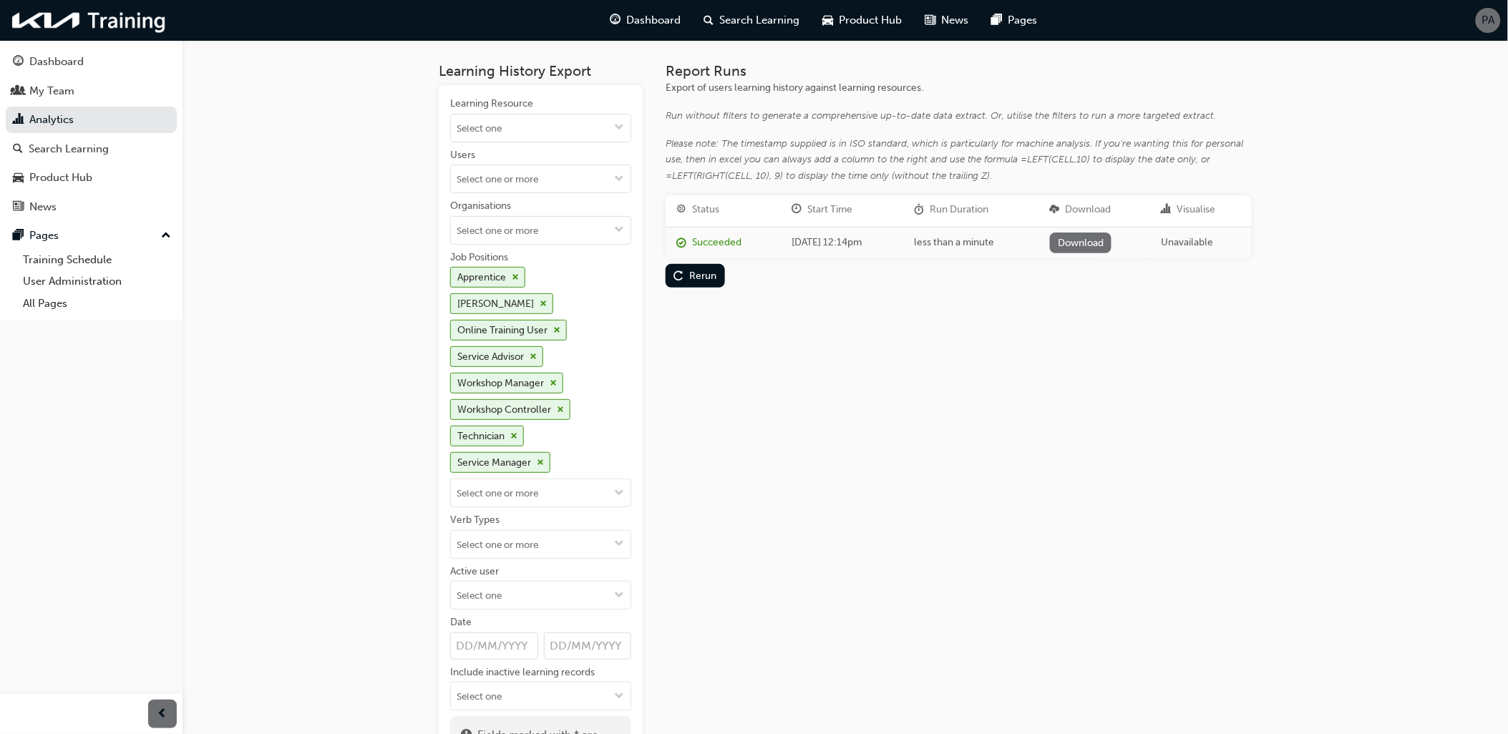
click at [1093, 242] on link "Download" at bounding box center [1081, 243] width 62 height 21
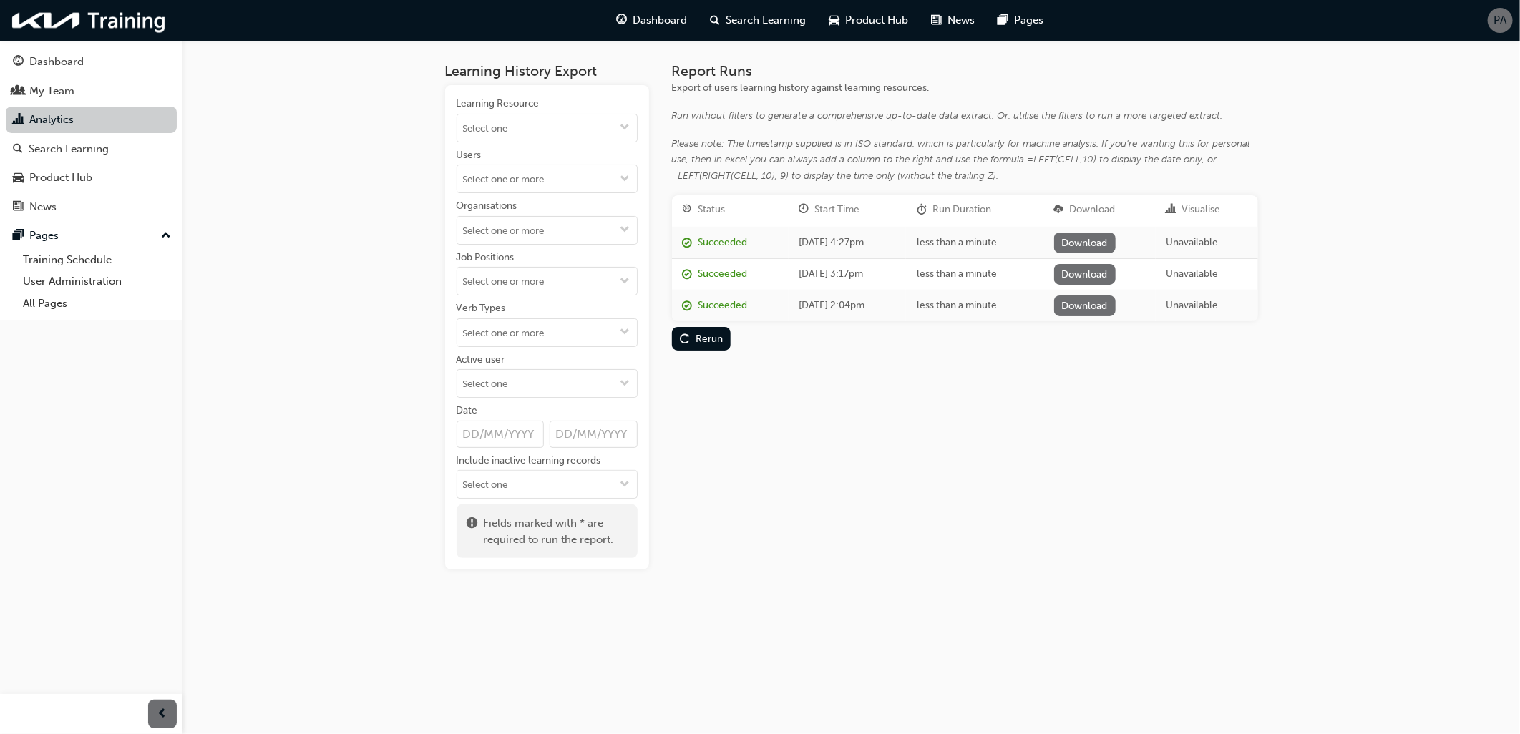
click at [36, 115] on link "Analytics" at bounding box center [91, 120] width 171 height 26
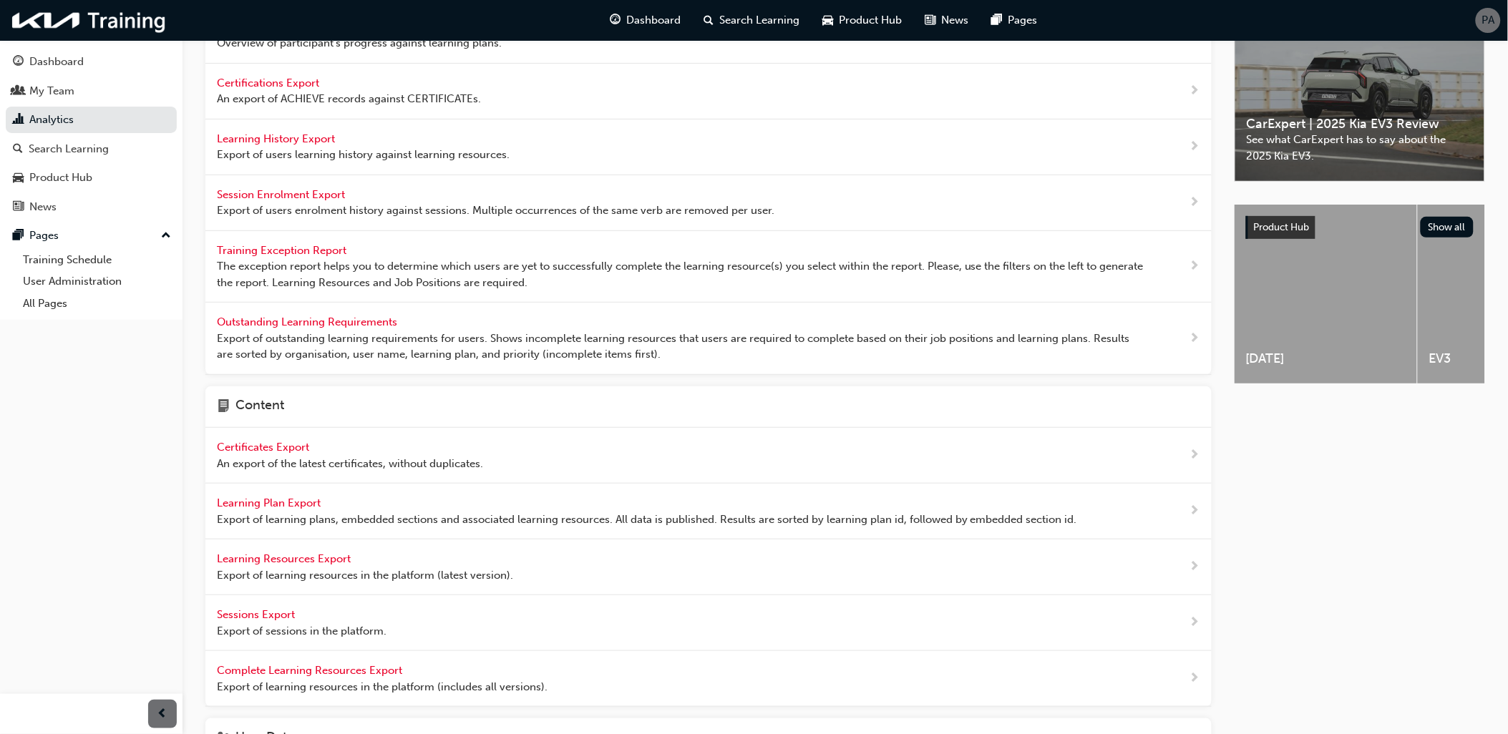
scroll to position [418, 0]
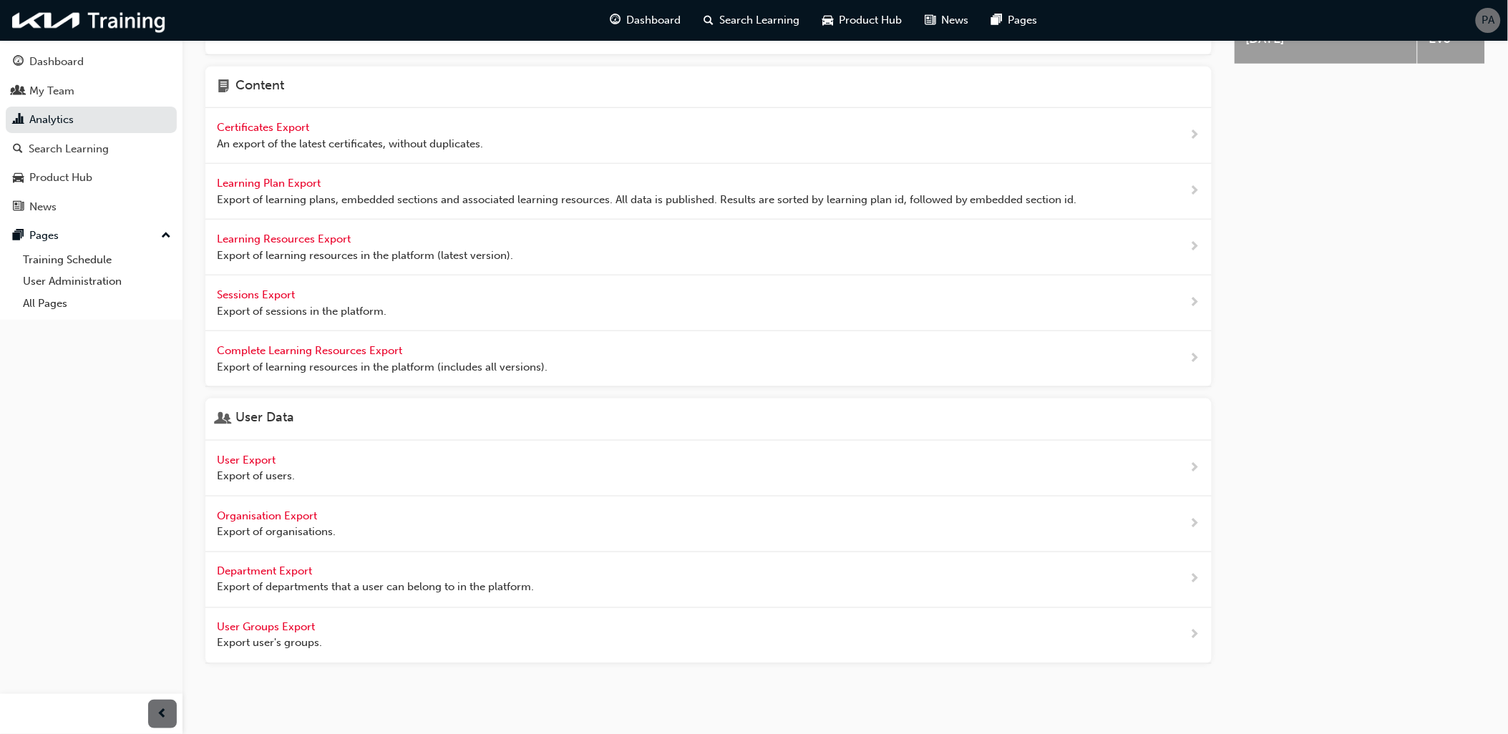
click at [268, 466] on span "User Export" at bounding box center [248, 460] width 62 height 13
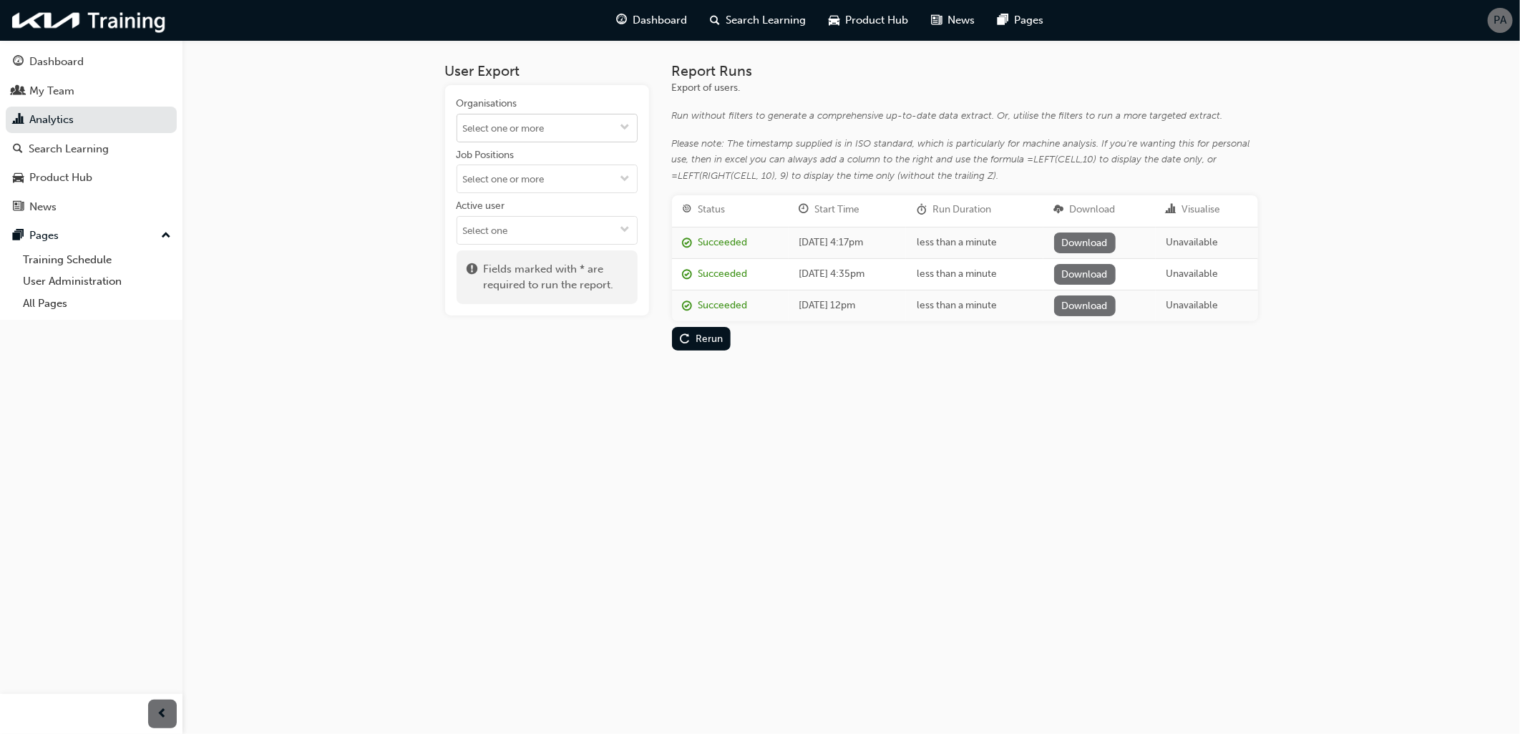
click at [628, 125] on span "down-icon" at bounding box center [625, 128] width 10 height 12
click at [647, 125] on div "Organisations Adelaide City Kia (Hillcrest) Adelaide City Kia (Mile End) Adrian…" at bounding box center [547, 200] width 204 height 230
click at [686, 334] on span "replay-icon" at bounding box center [685, 340] width 10 height 12
click at [1118, 234] on link "Download" at bounding box center [1087, 243] width 62 height 21
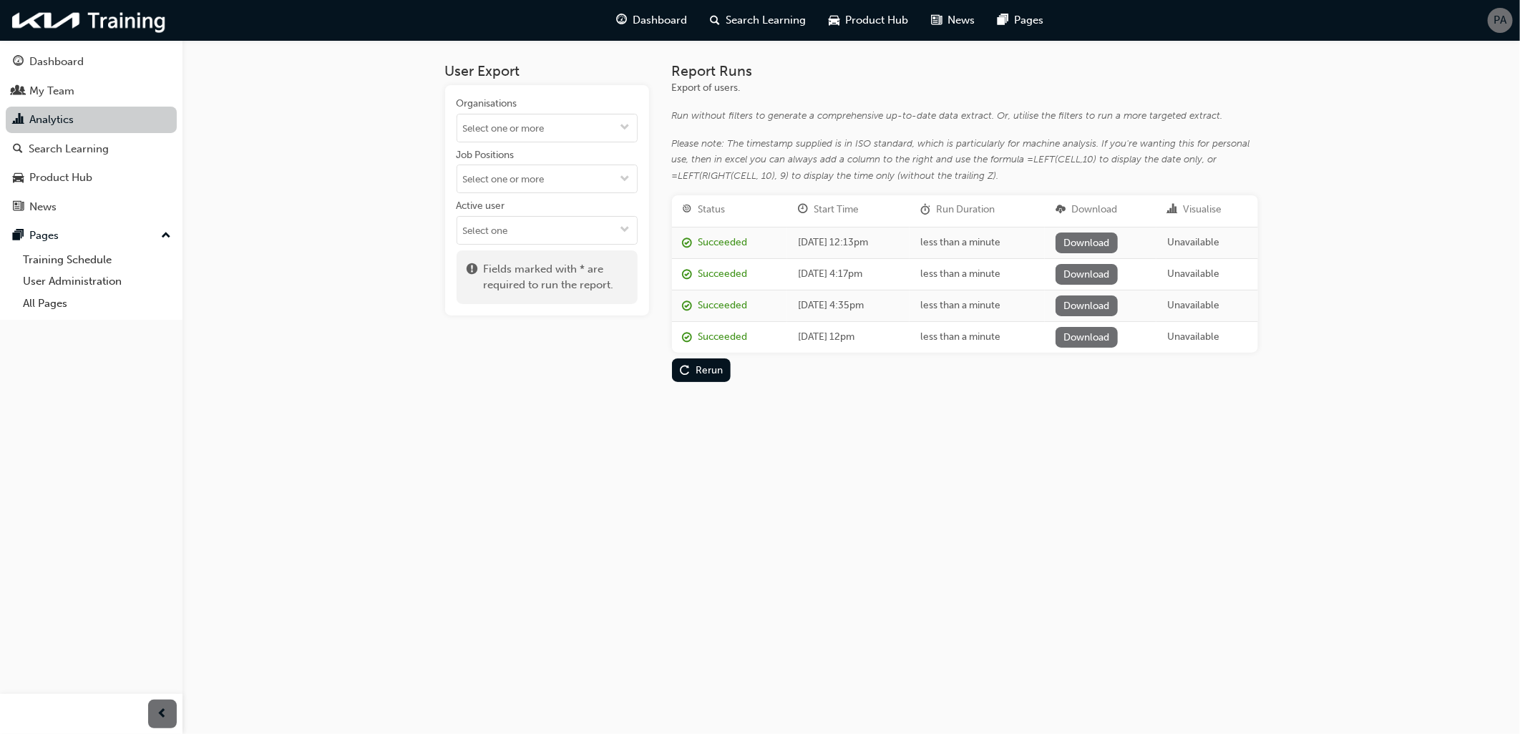
drag, startPoint x: 475, startPoint y: 0, endPoint x: 55, endPoint y: 123, distance: 437.8
click at [55, 123] on link "Analytics" at bounding box center [91, 120] width 171 height 26
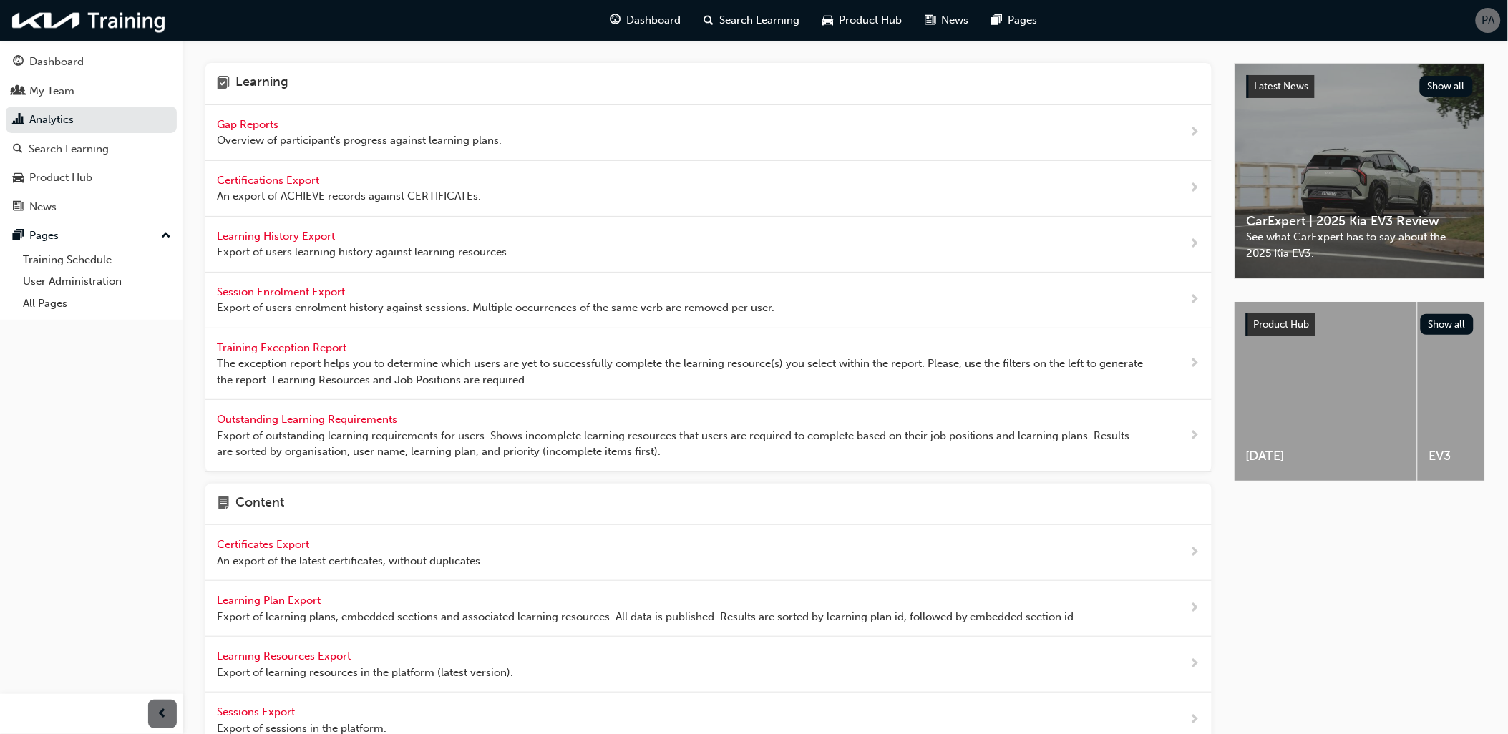
click at [282, 127] on div "Gap Reports Overview of participant's progress against learning plans." at bounding box center [359, 133] width 285 height 32
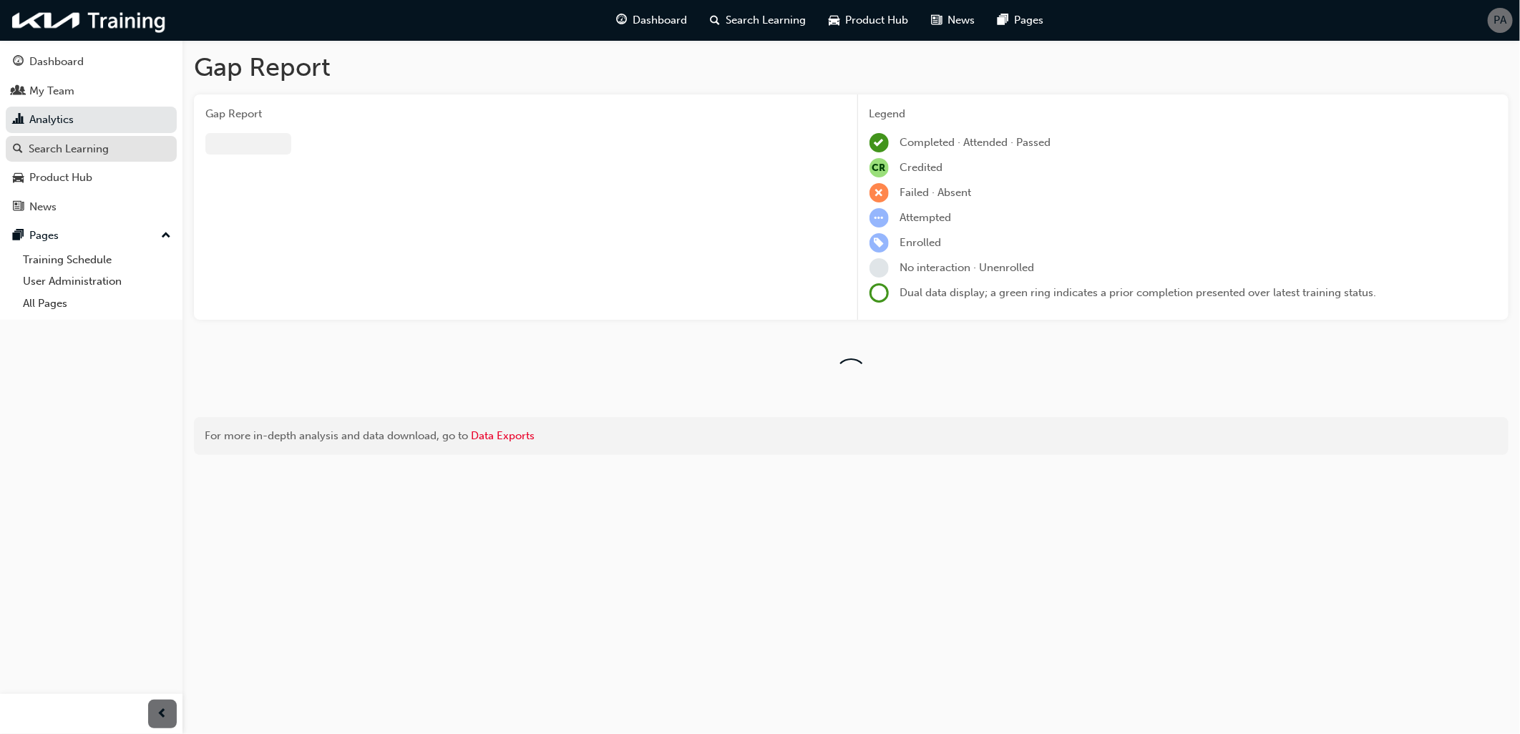
click at [87, 146] on div "Search Learning" at bounding box center [69, 149] width 80 height 16
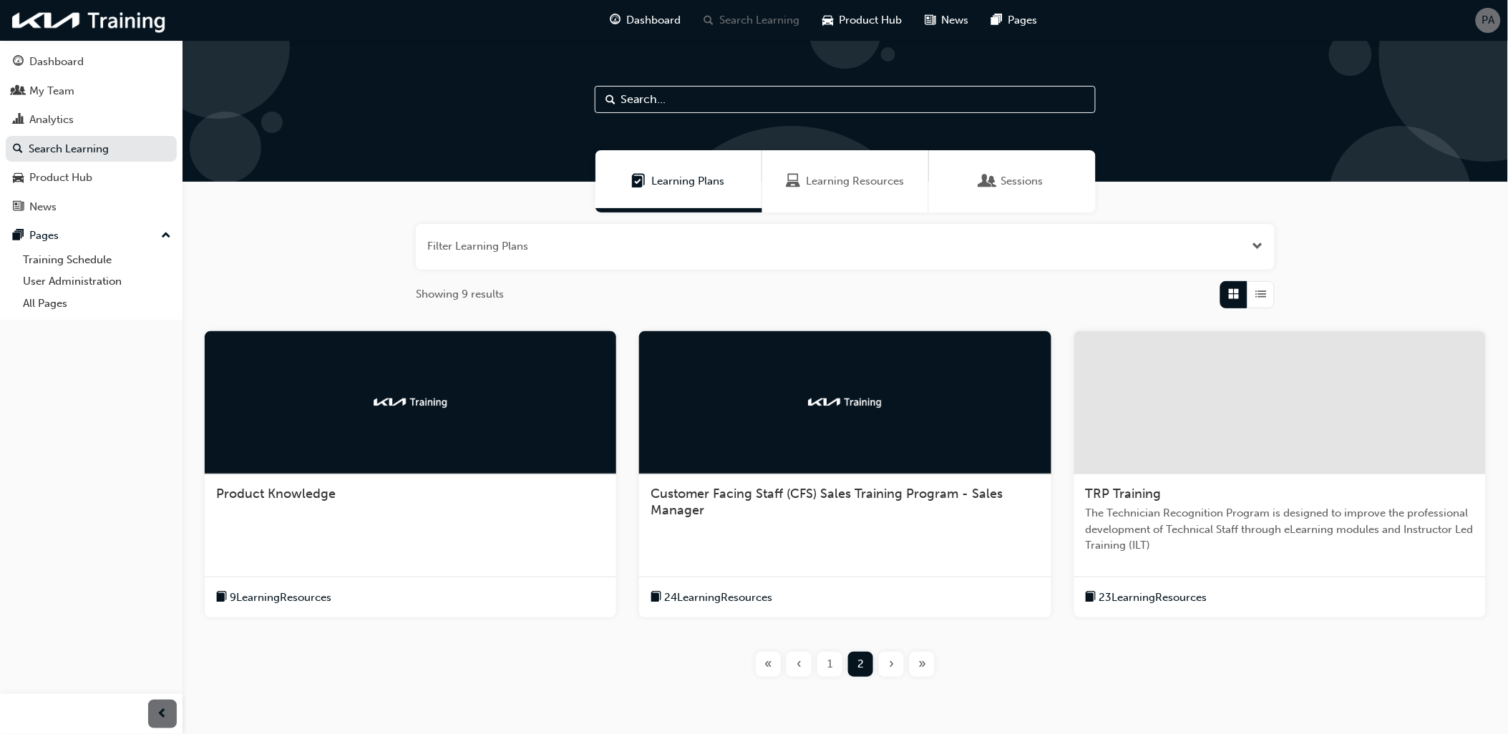
click at [1148, 502] on div "TRP Training The Technician Recognition Program is designed to improve the prof…" at bounding box center [1280, 525] width 412 height 102
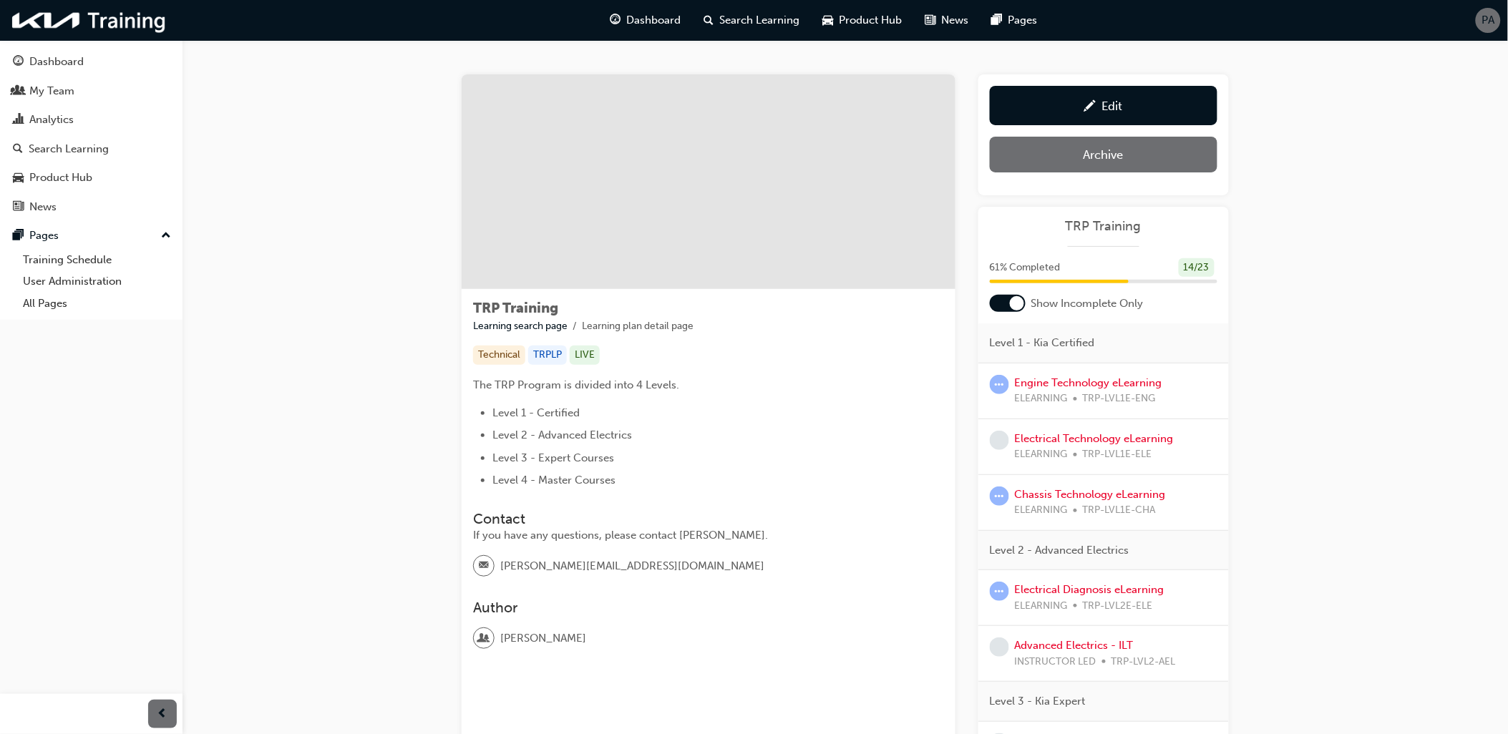
click at [1003, 306] on div at bounding box center [1008, 303] width 36 height 17
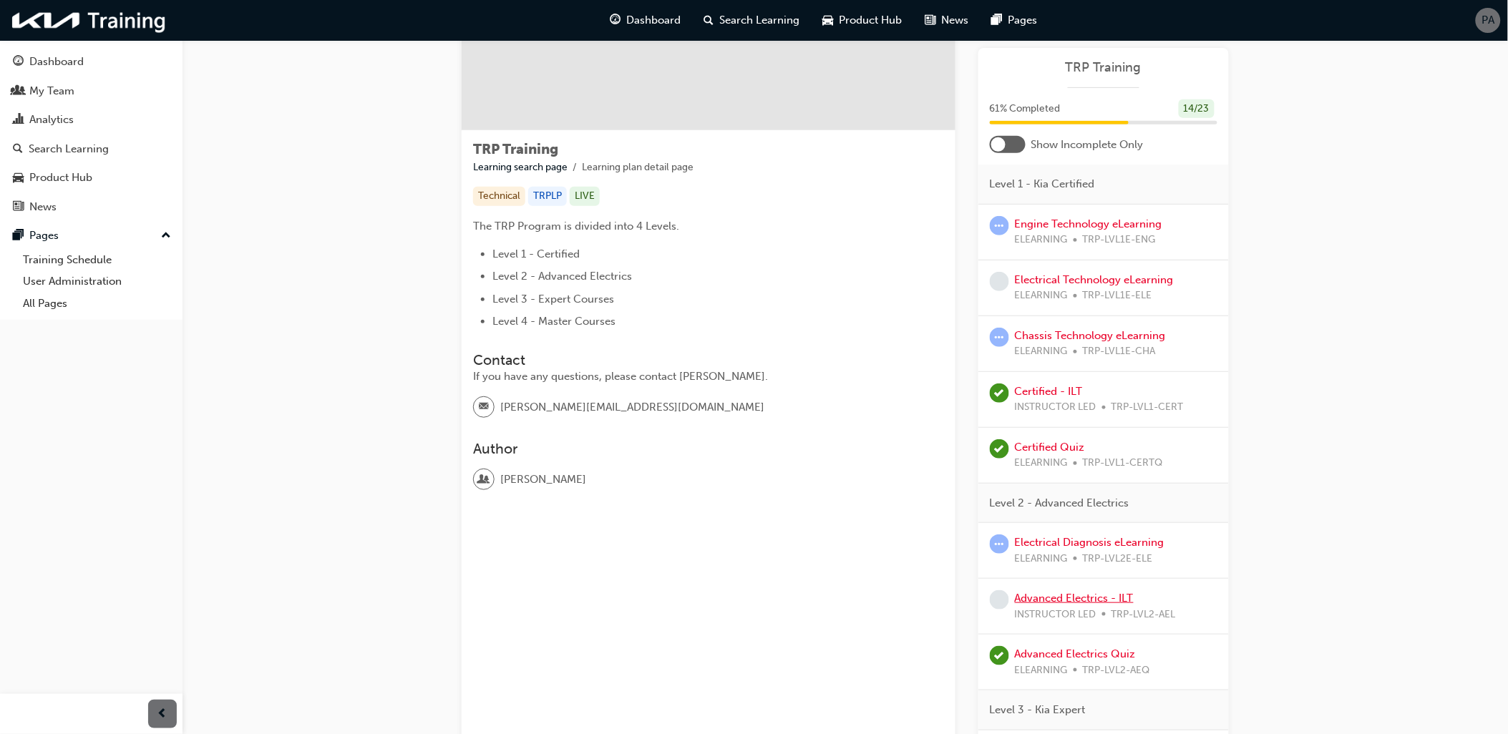
click at [1059, 601] on link "Advanced Electrics - ILT" at bounding box center [1074, 598] width 119 height 13
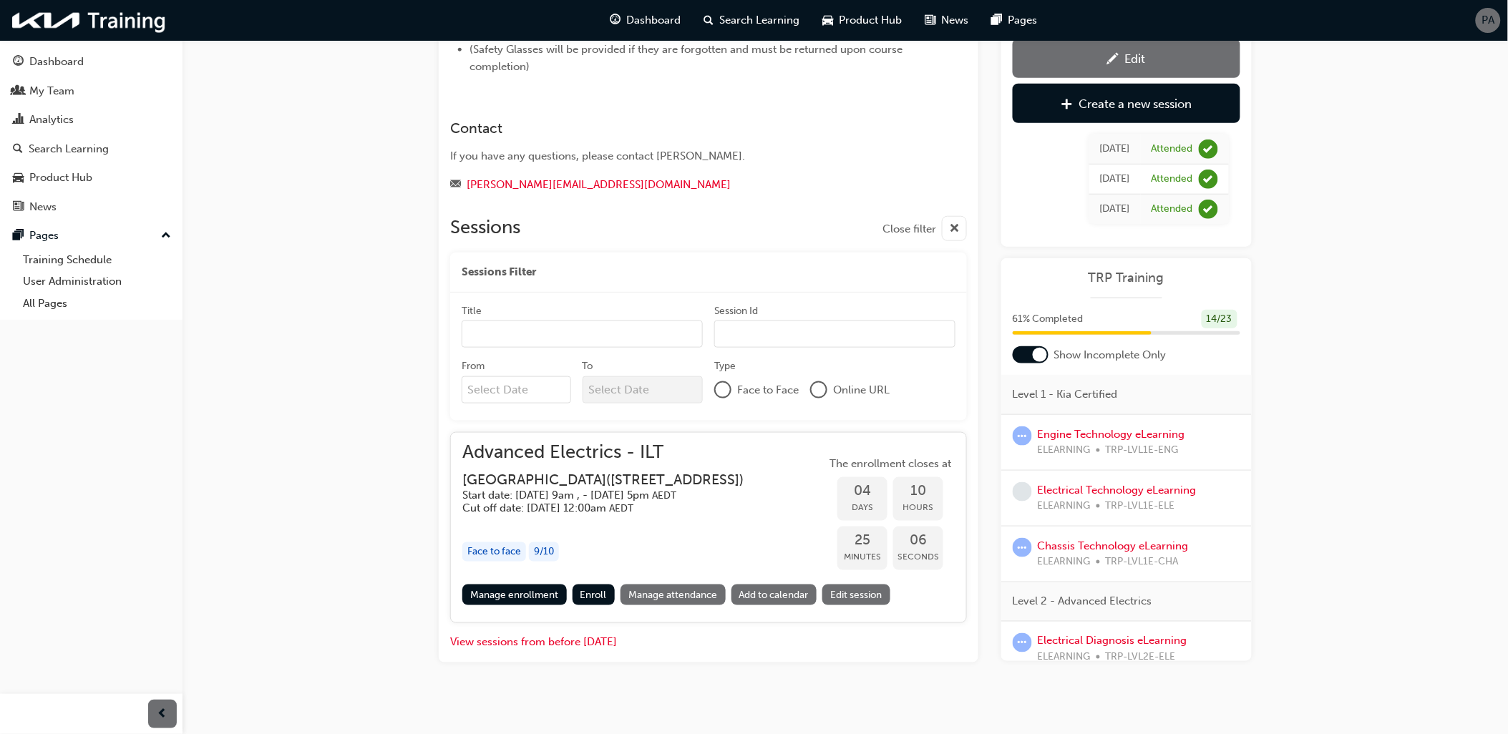
scroll to position [381, 0]
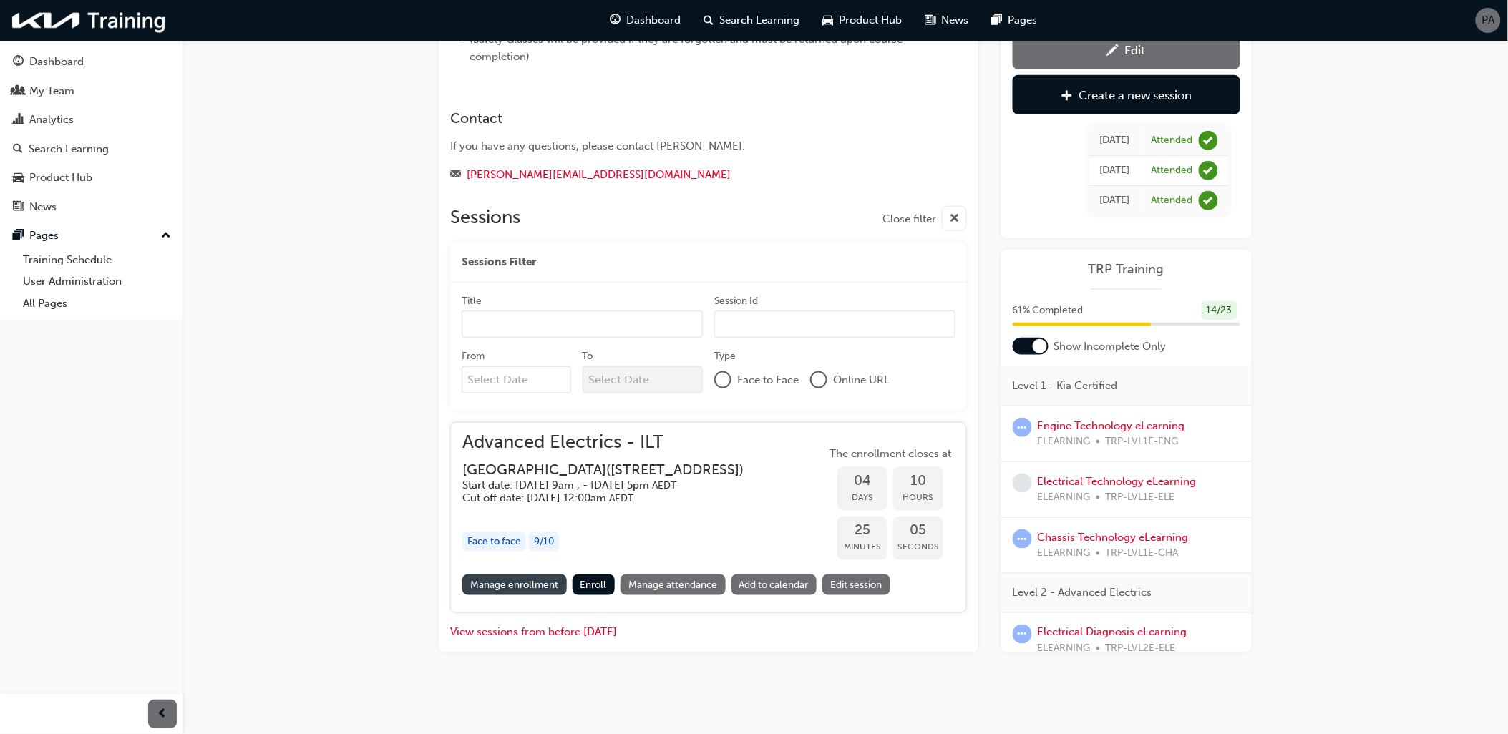
click at [513, 590] on link "Manage enrollment" at bounding box center [514, 585] width 104 height 21
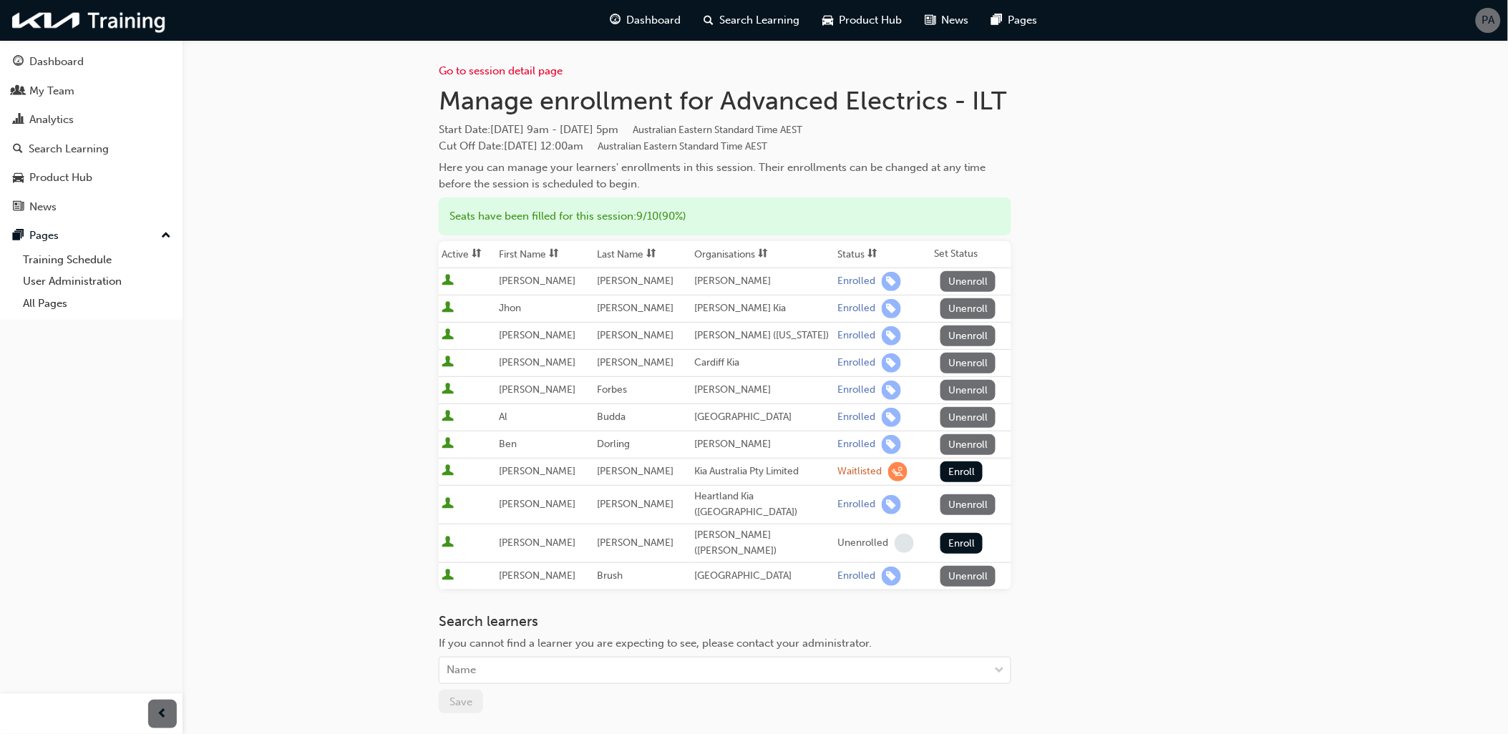
click at [868, 255] on span "sorting-icon" at bounding box center [873, 254] width 10 height 12
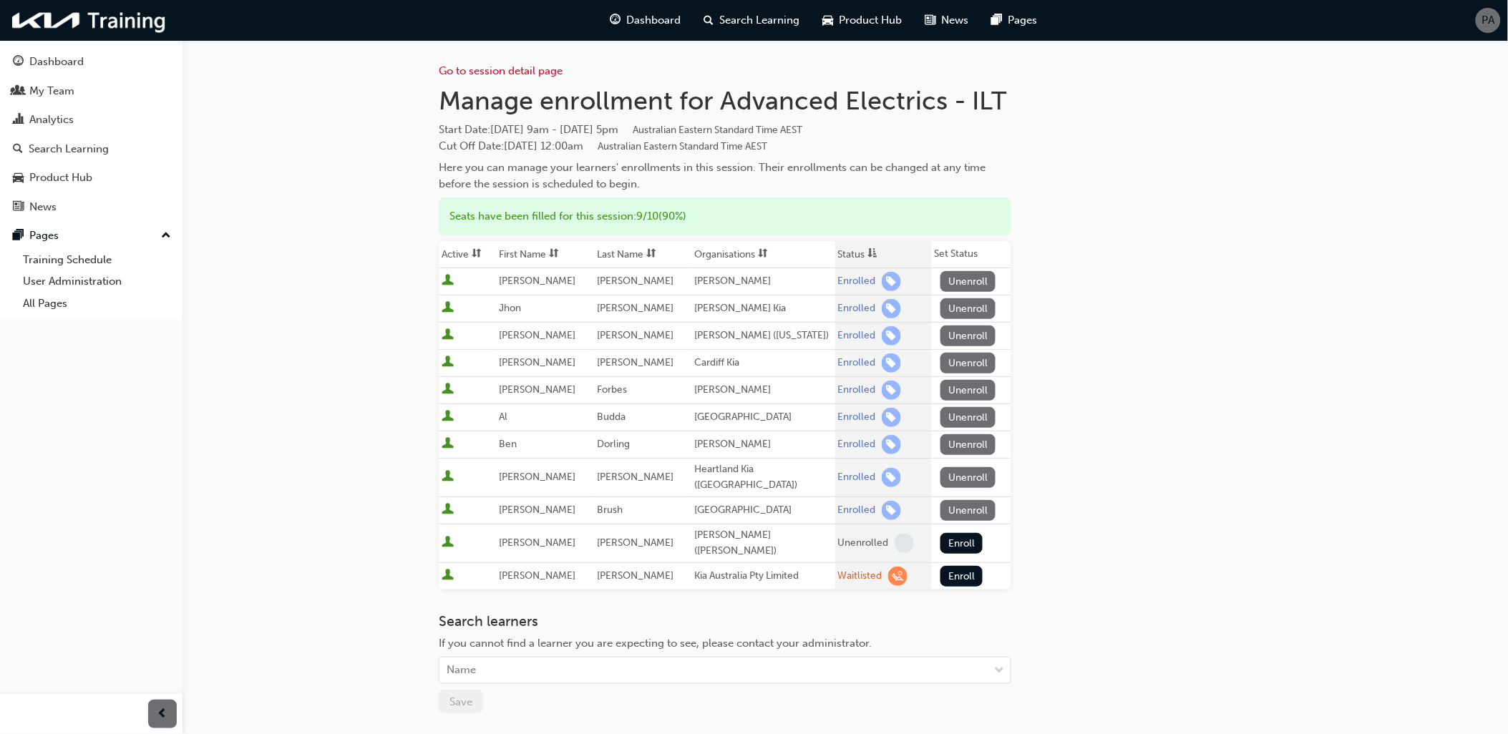
scroll to position [381, 0]
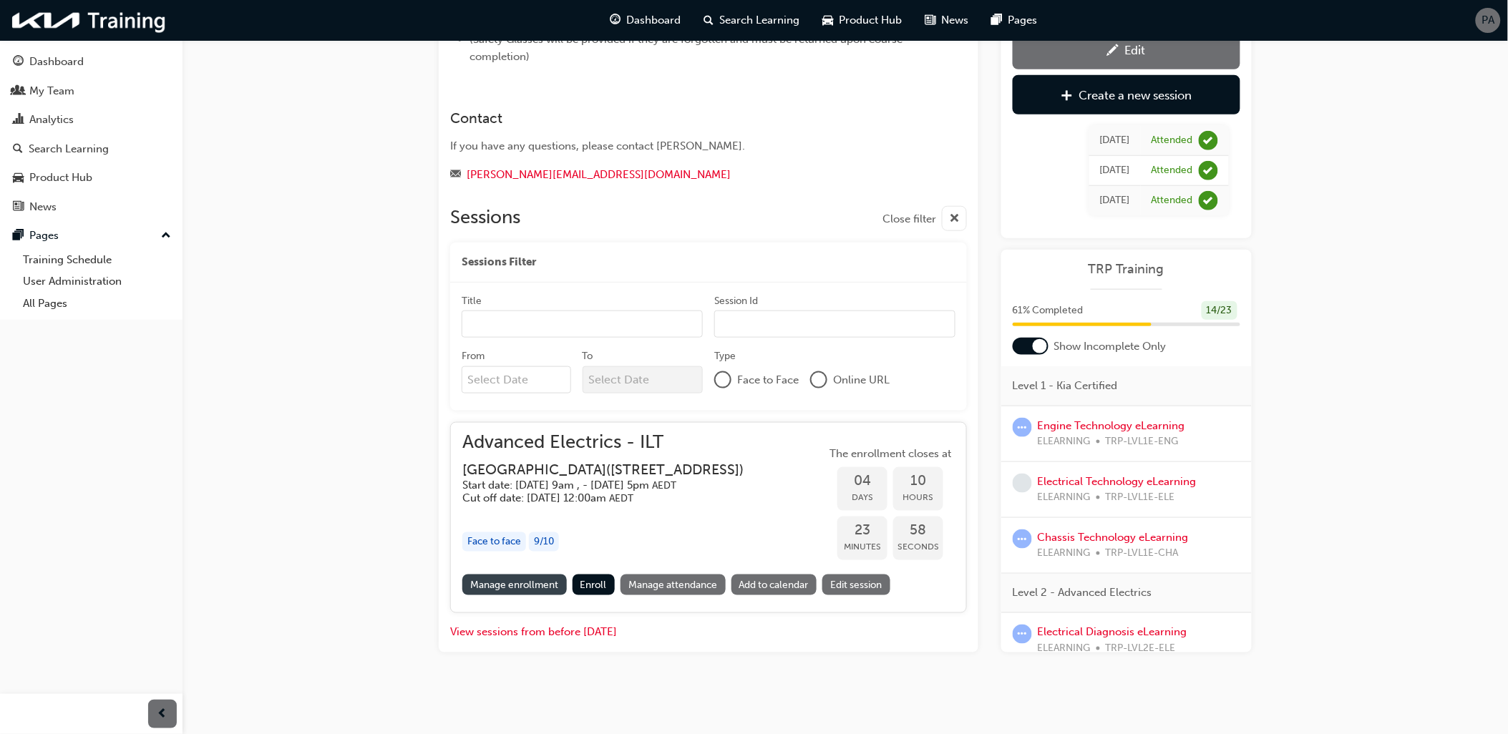
click at [537, 585] on link "Manage enrollment" at bounding box center [514, 585] width 104 height 21
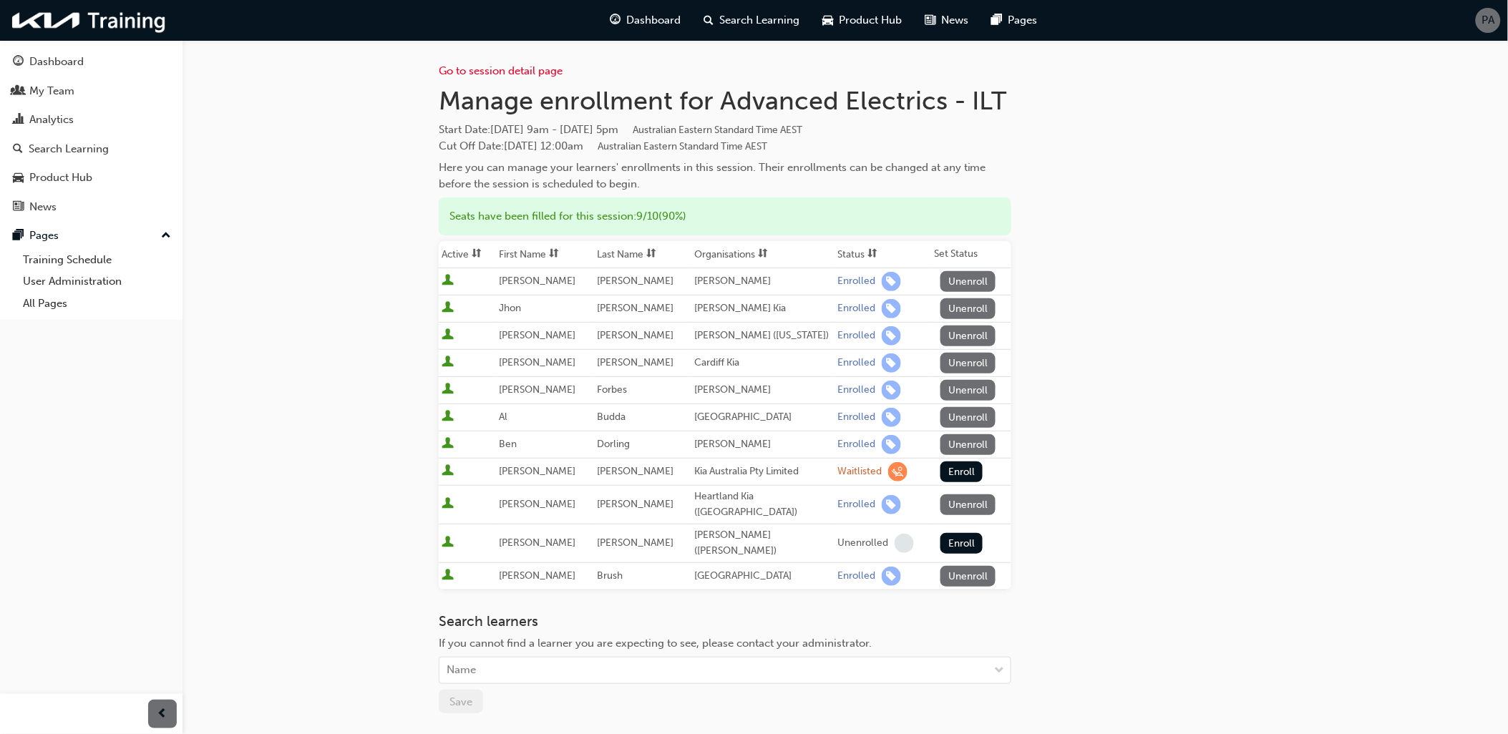
click at [868, 256] on span "sorting-icon" at bounding box center [873, 254] width 10 height 12
